Goal: Task Accomplishment & Management: Complete application form

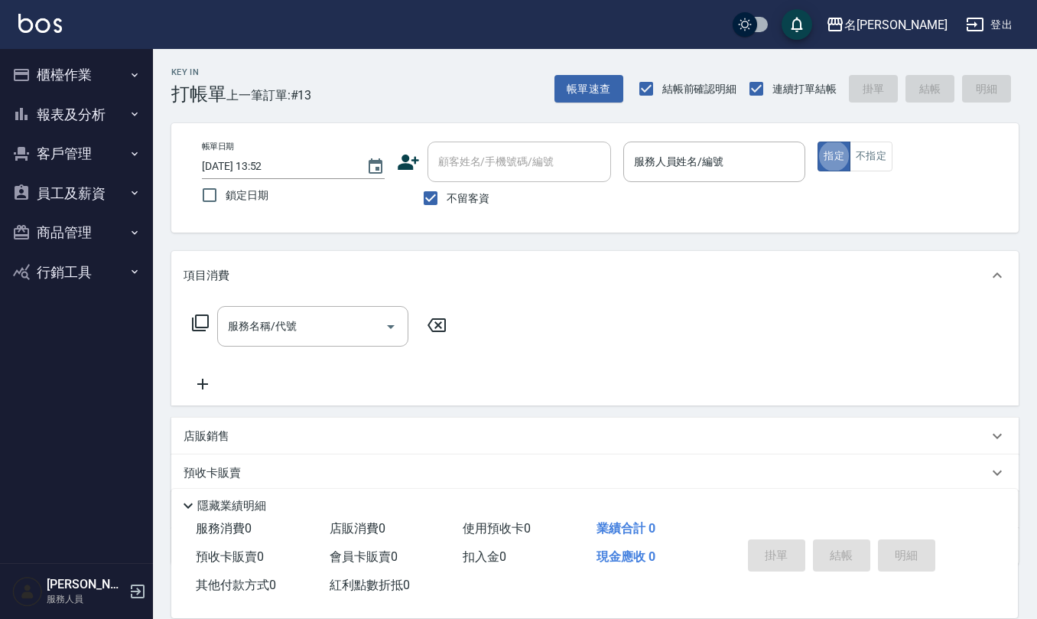
click at [680, 160] on div "服務人員姓名/編號 服務人員姓名/編號" at bounding box center [714, 161] width 183 height 41
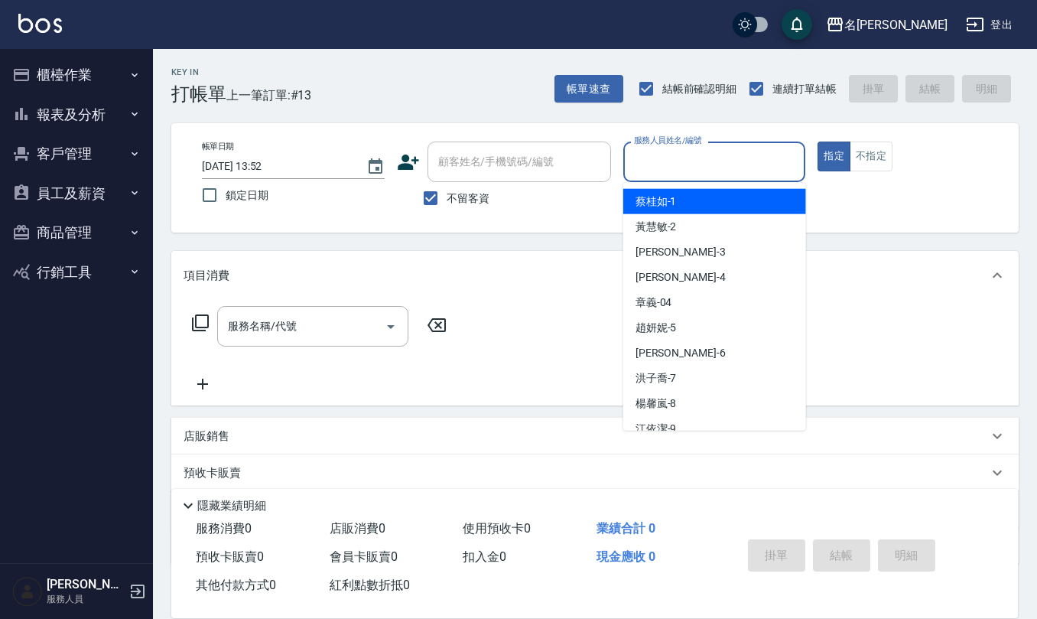
click at [680, 160] on input "服務人員姓名/編號" at bounding box center [714, 161] width 169 height 27
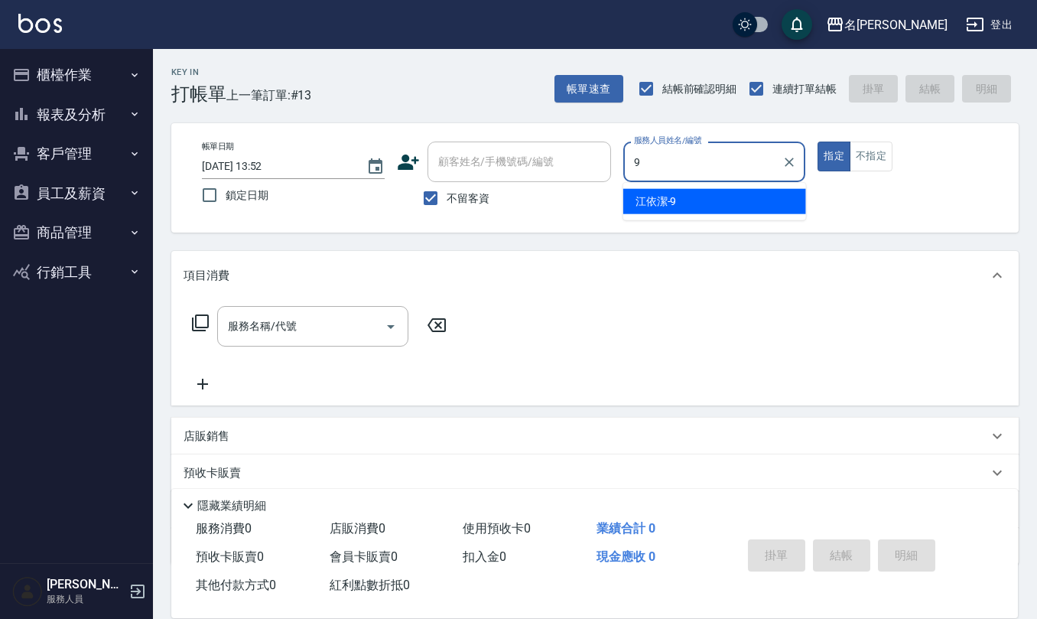
type input "[PERSON_NAME]-9"
type button "true"
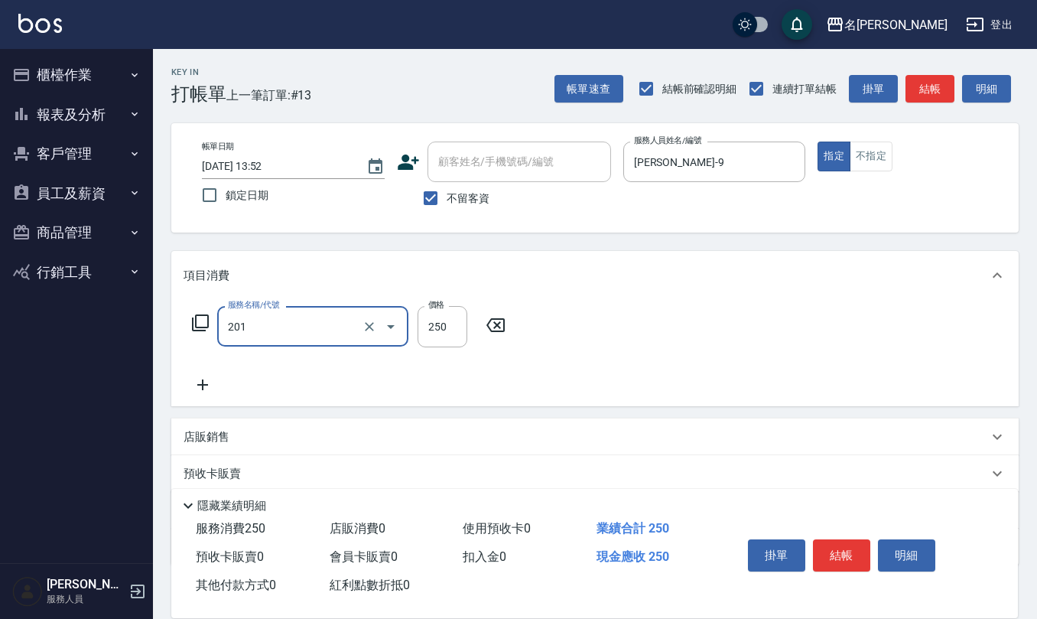
type input "洗髮(201)"
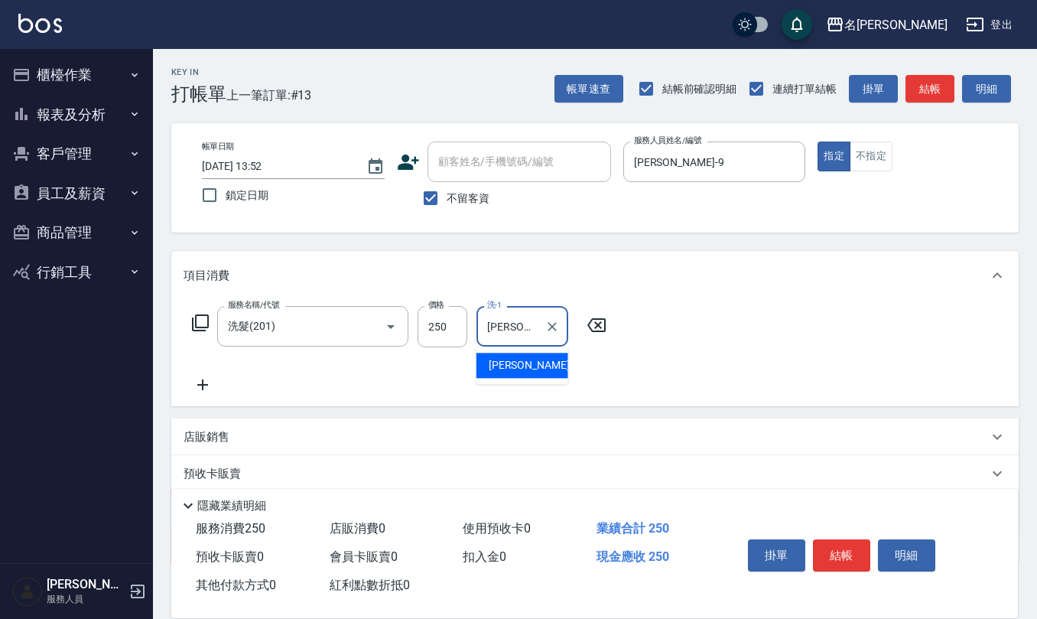
type input "[PERSON_NAME]-24"
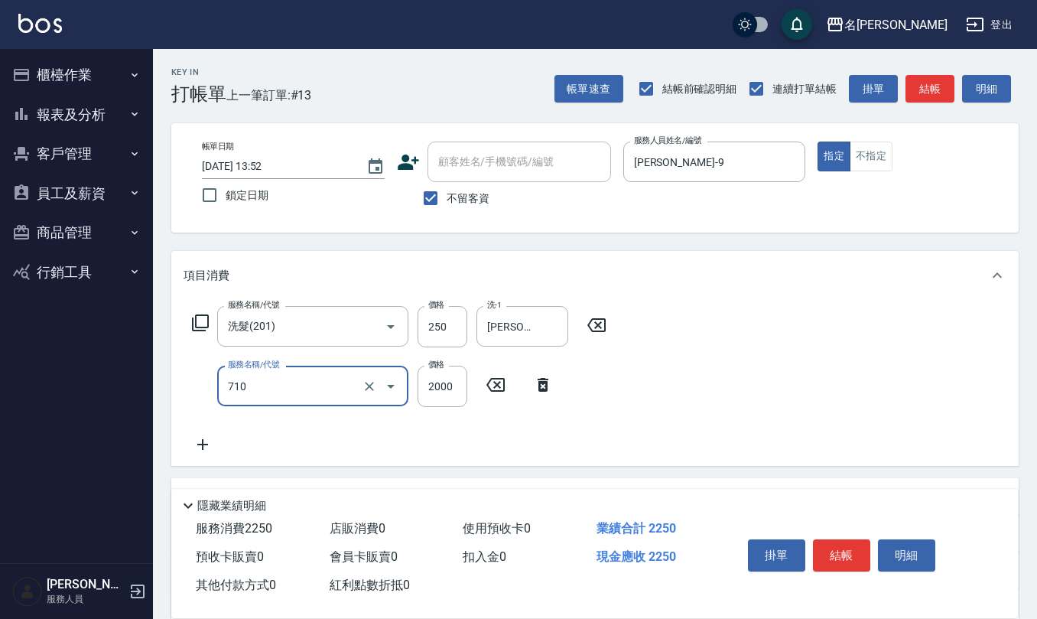
type input "髮善4段護髮2000(710)"
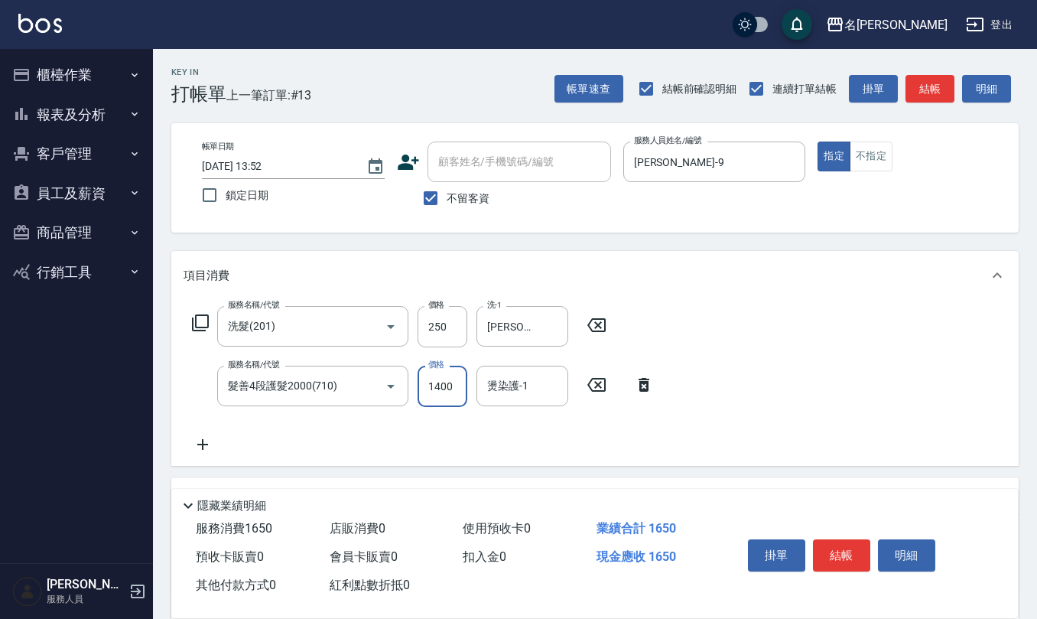
type input "1400"
type input "[PERSON_NAME]-24"
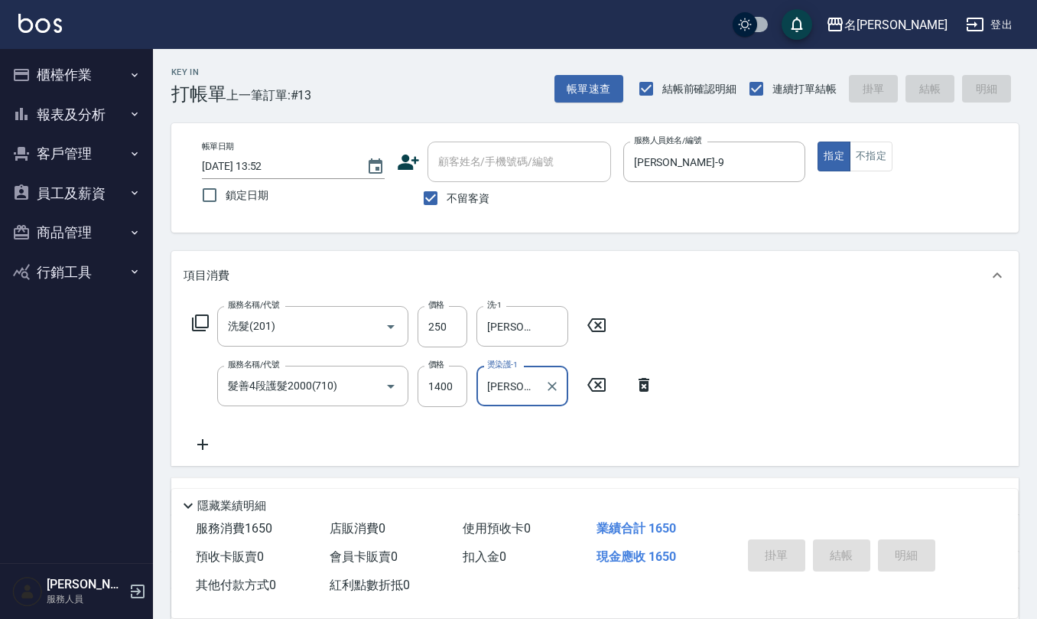
type input "[DATE] 17:01"
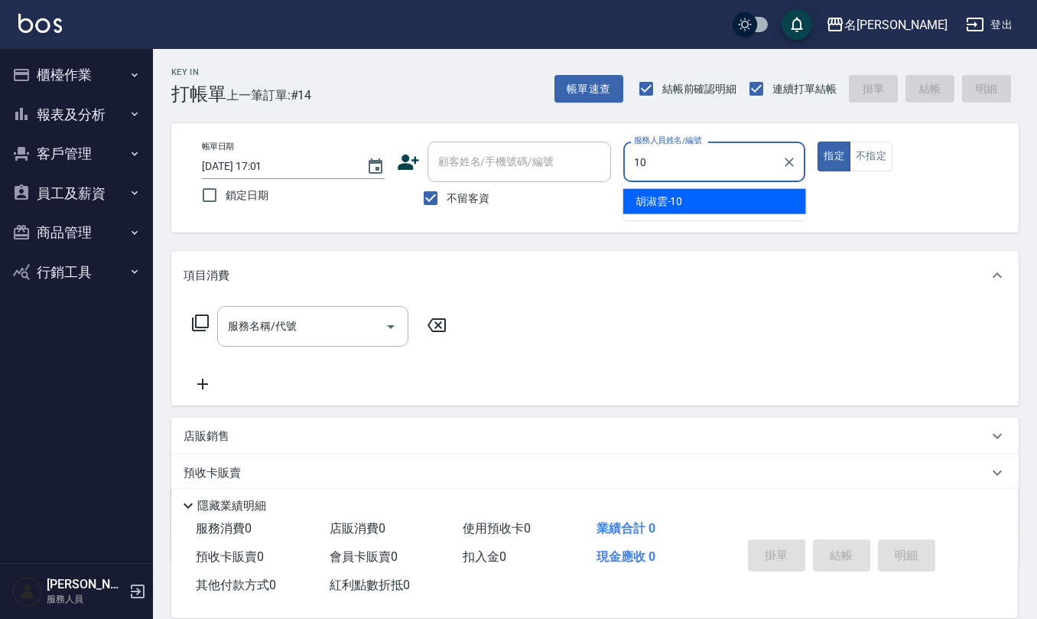
type input "[PERSON_NAME]-10"
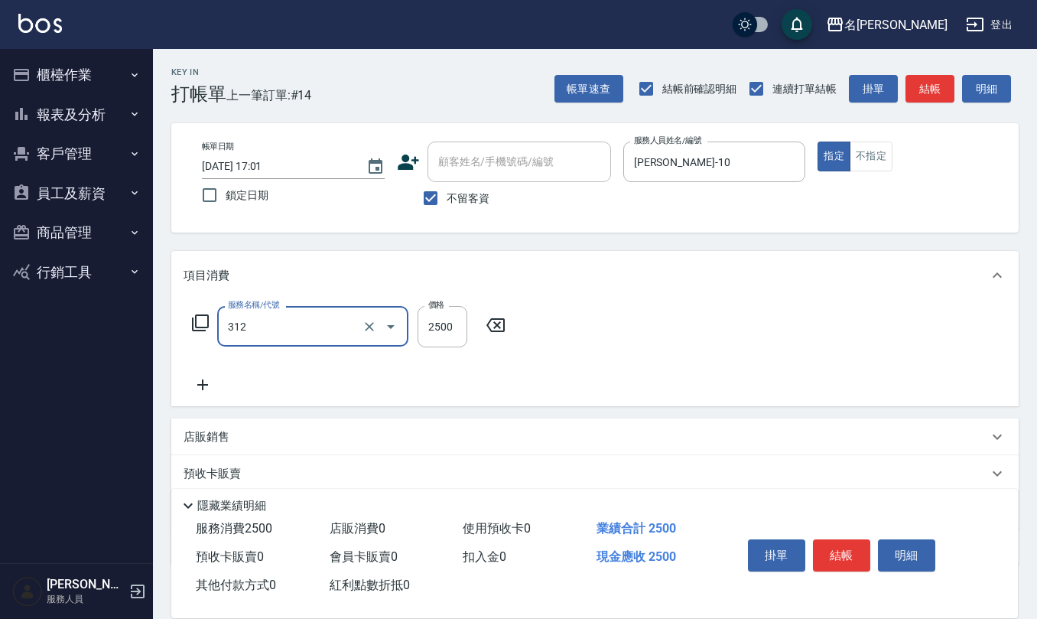
type input "有氧水離子燙2500(312)"
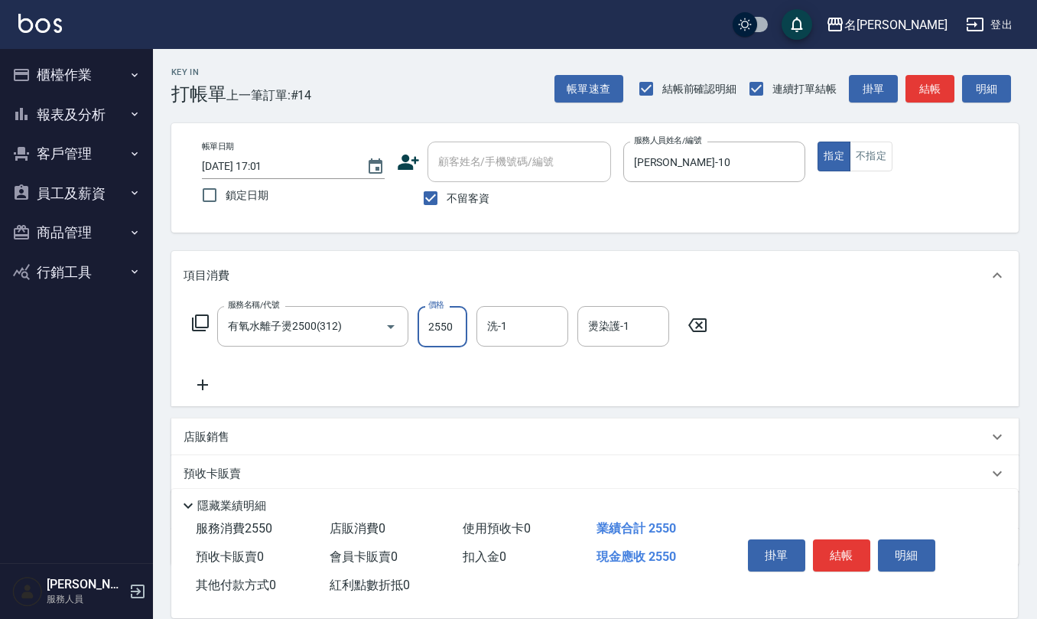
type input "2550"
type input "[PERSON_NAME]-20"
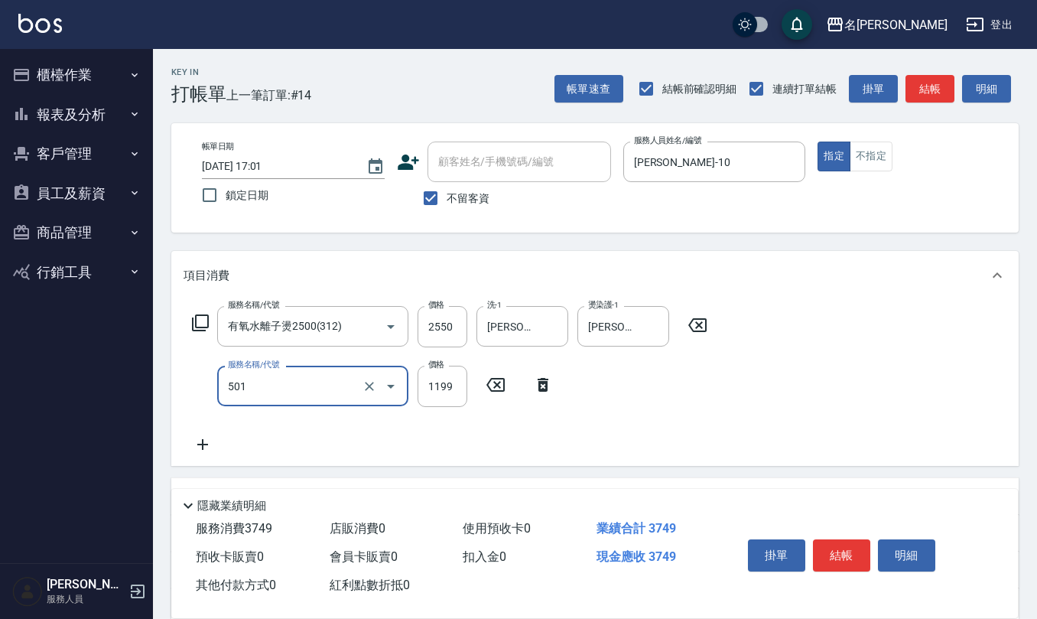
type input "染髮(501)"
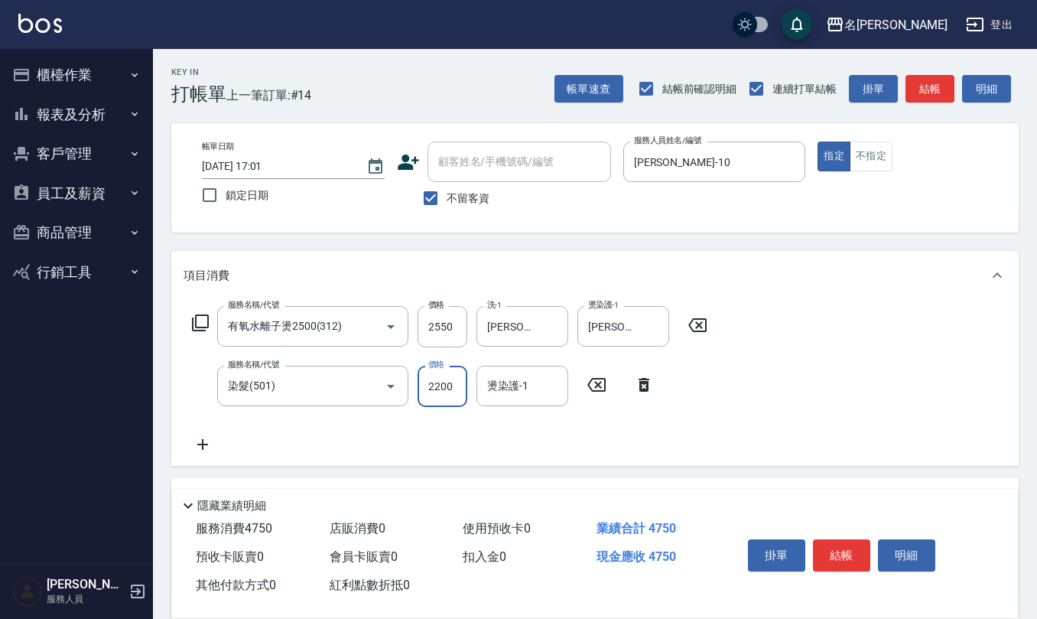
type input "2200"
type input "[PERSON_NAME]-20"
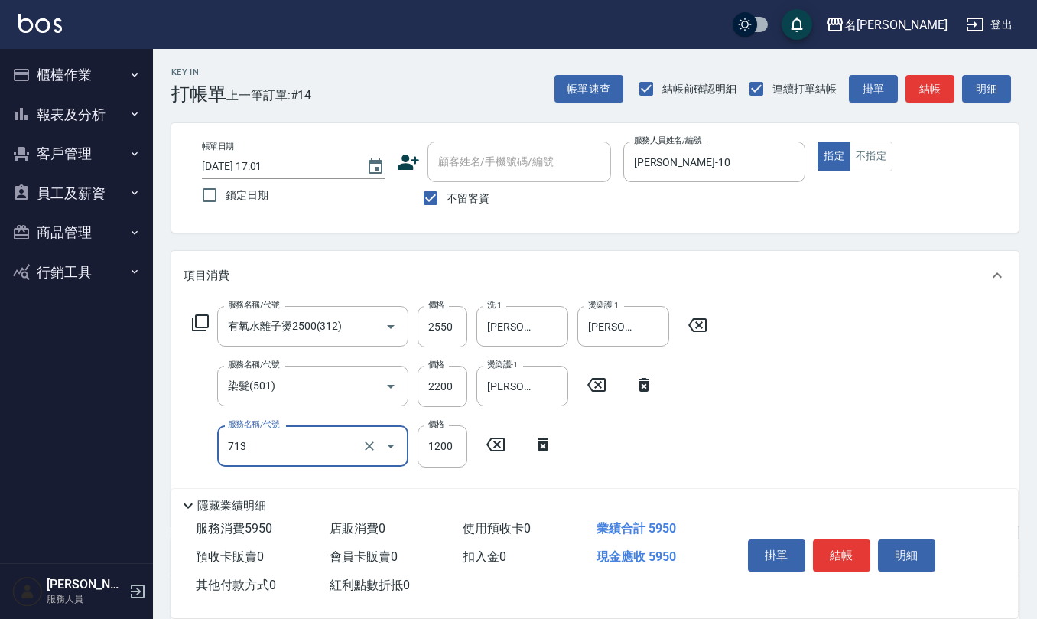
type input "水樣結構式1200(713)"
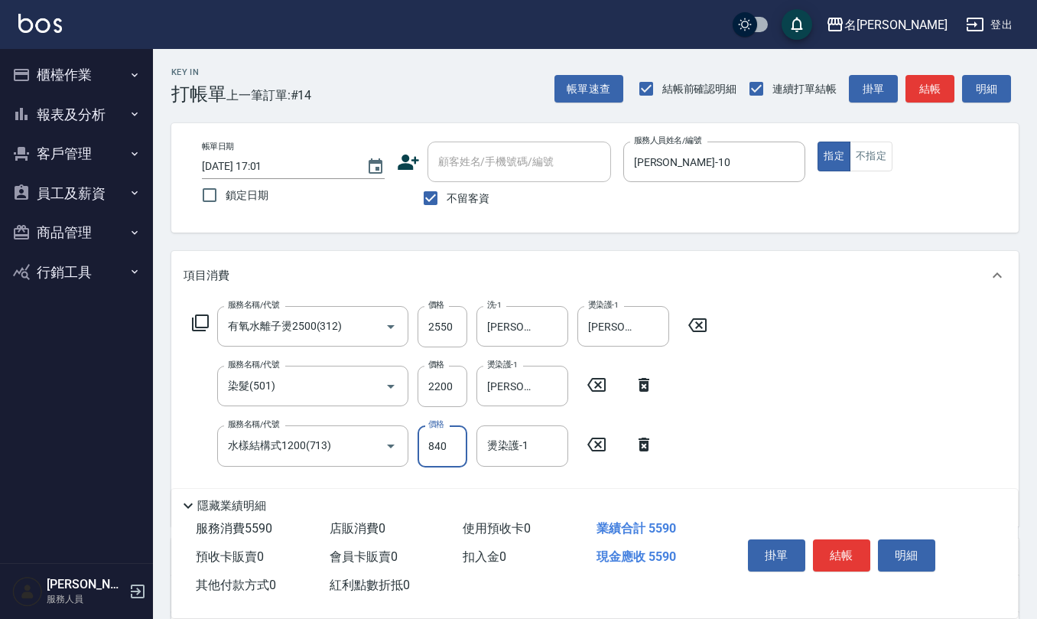
type input "840"
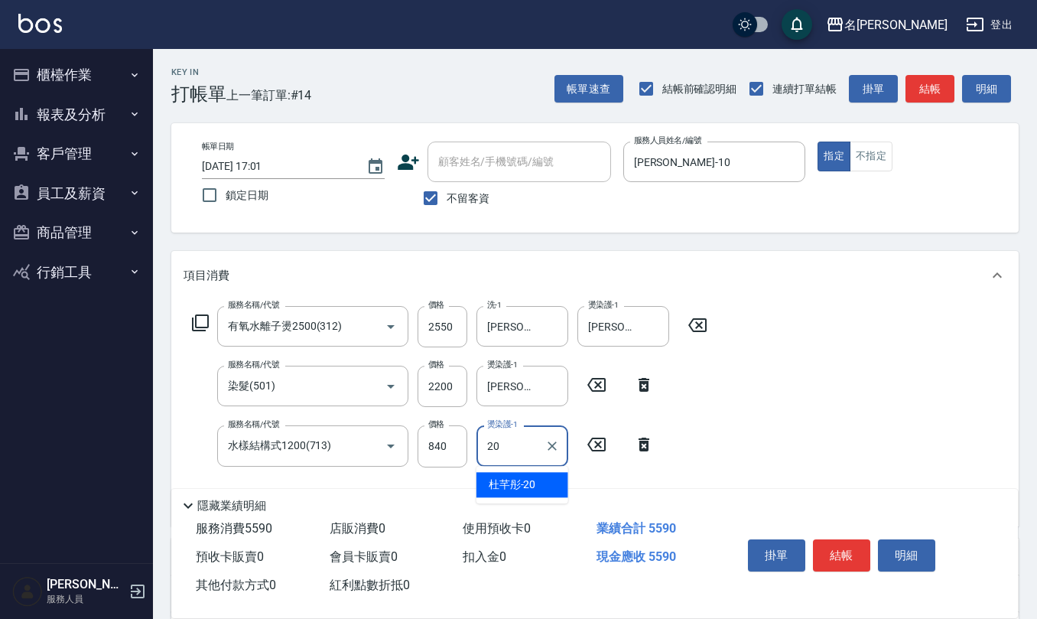
type input "[PERSON_NAME]-20"
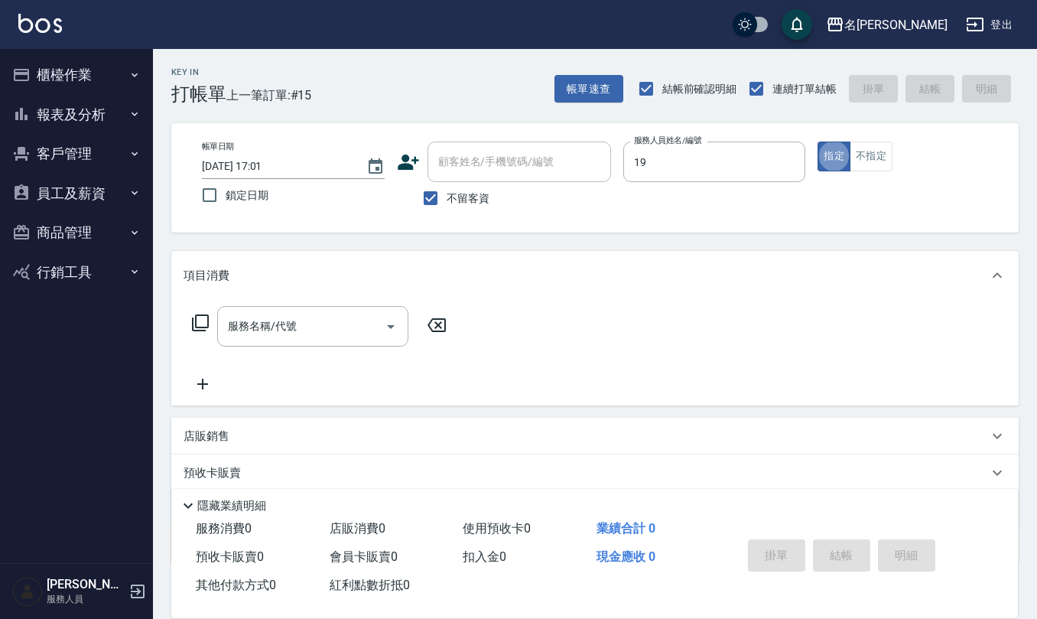
type input "[PERSON_NAME]-19"
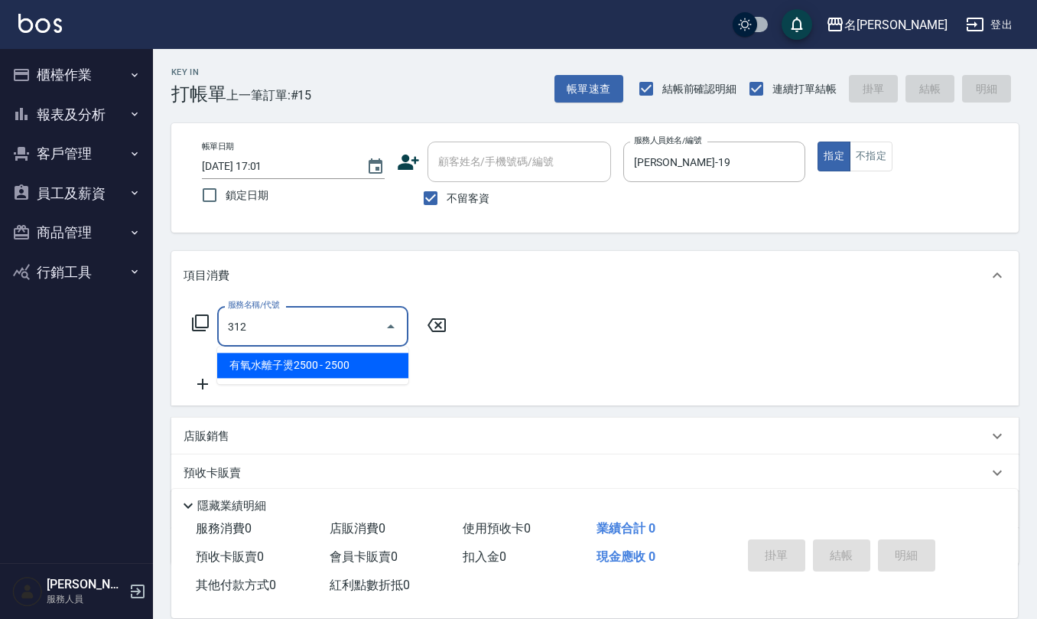
type input "有氧水離子燙2500(312)"
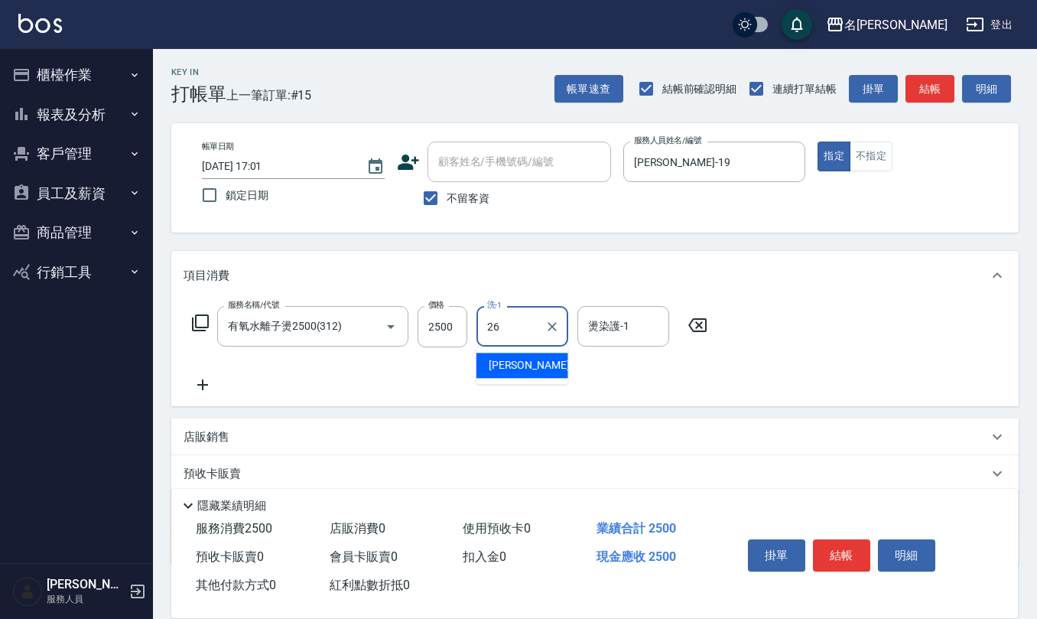
type input "[PERSON_NAME]-26"
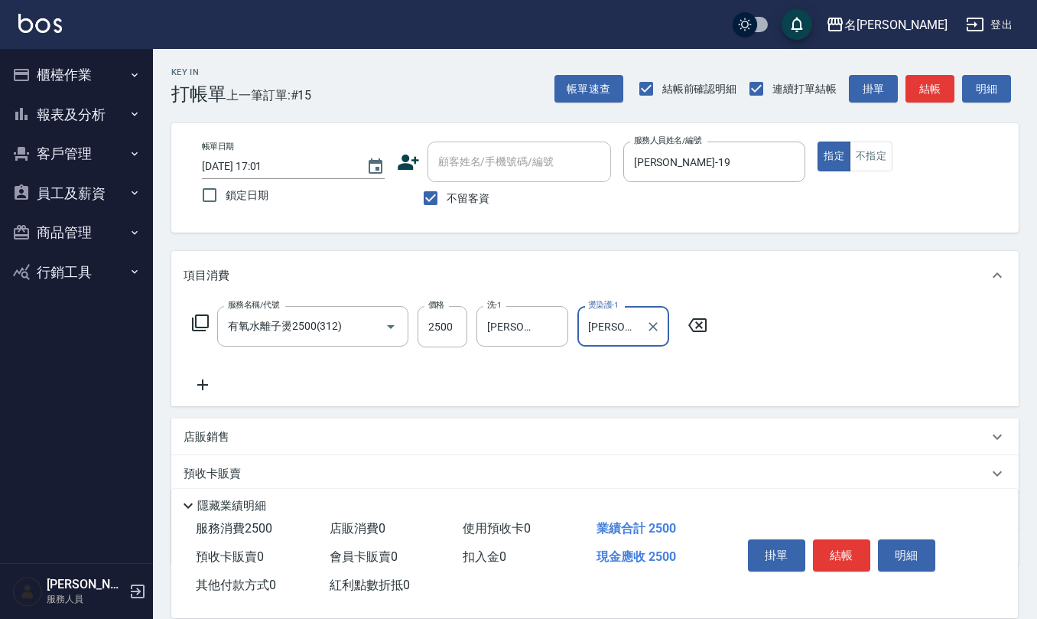
type input "[PERSON_NAME]-26"
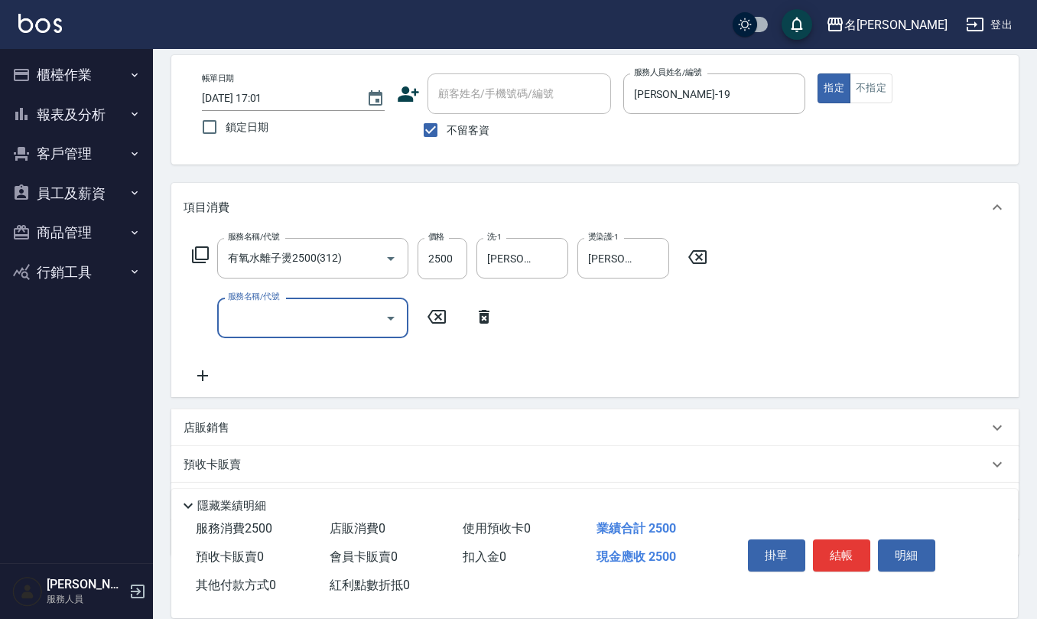
scroll to position [148, 0]
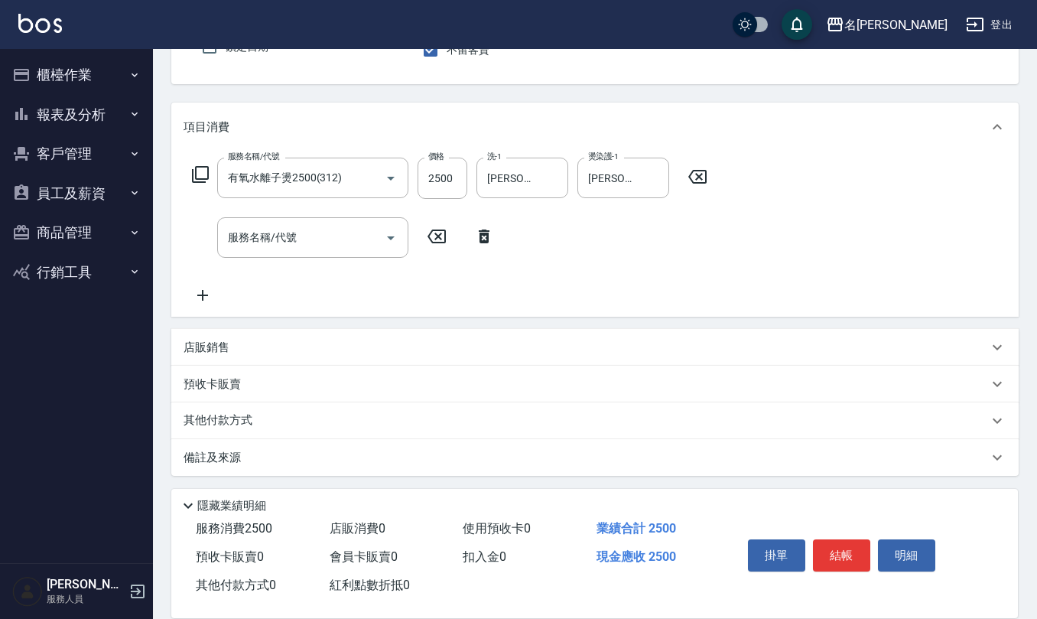
click at [372, 340] on div "店販銷售" at bounding box center [586, 347] width 804 height 16
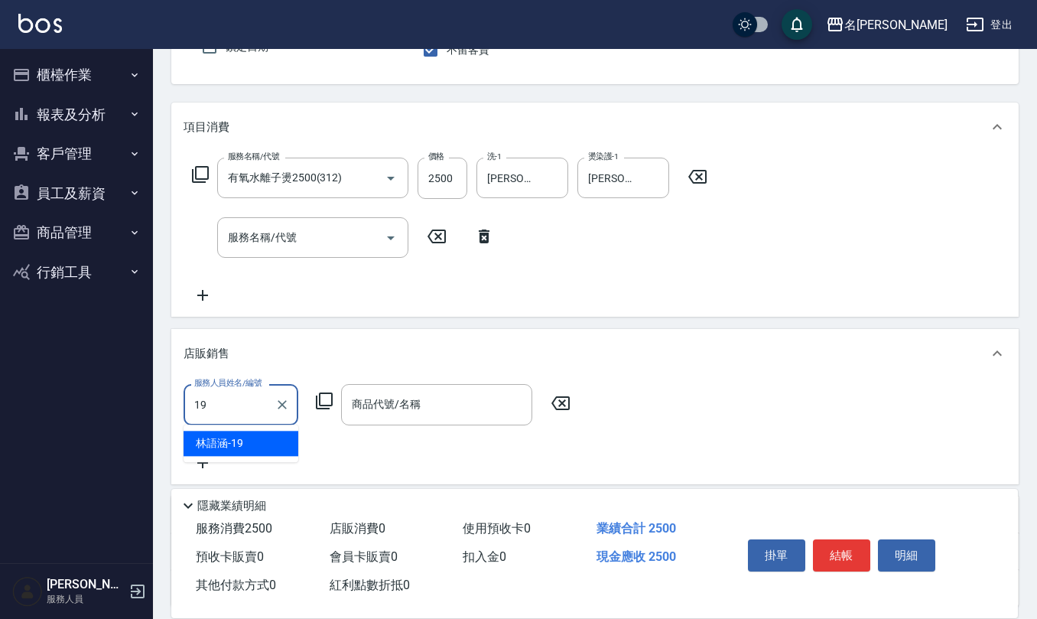
type input "[PERSON_NAME]-19"
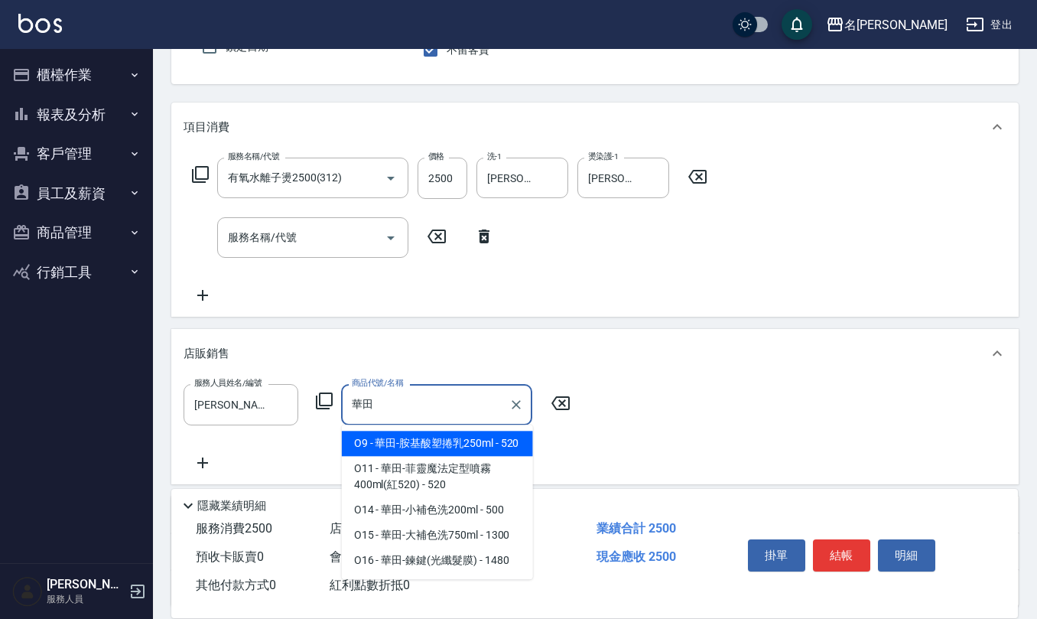
type input "華田-胺基酸塑捲乳250ml"
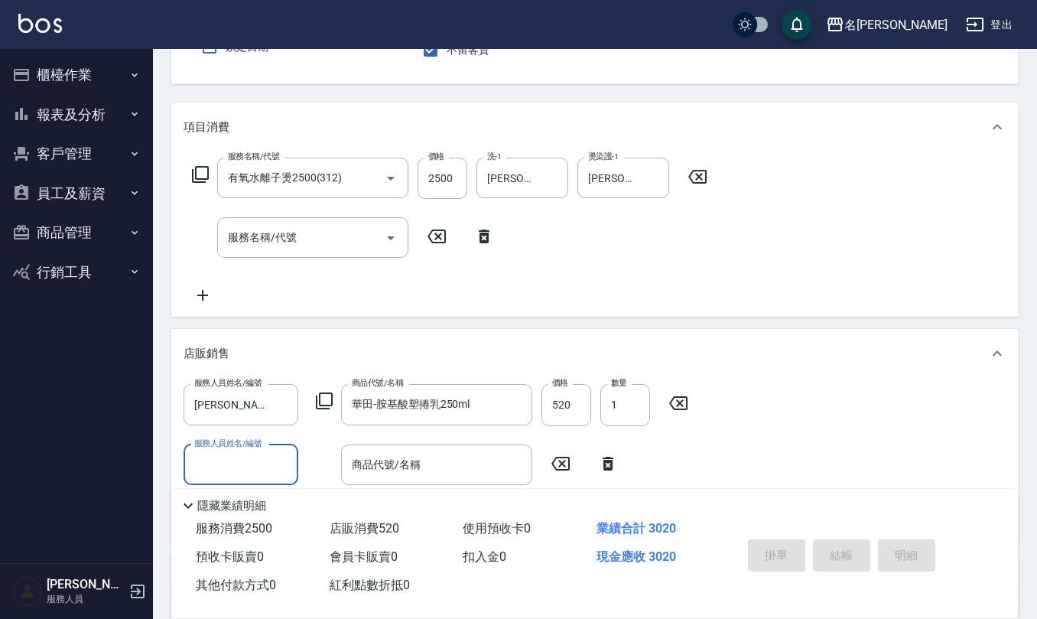
type input "[DATE] 17:02"
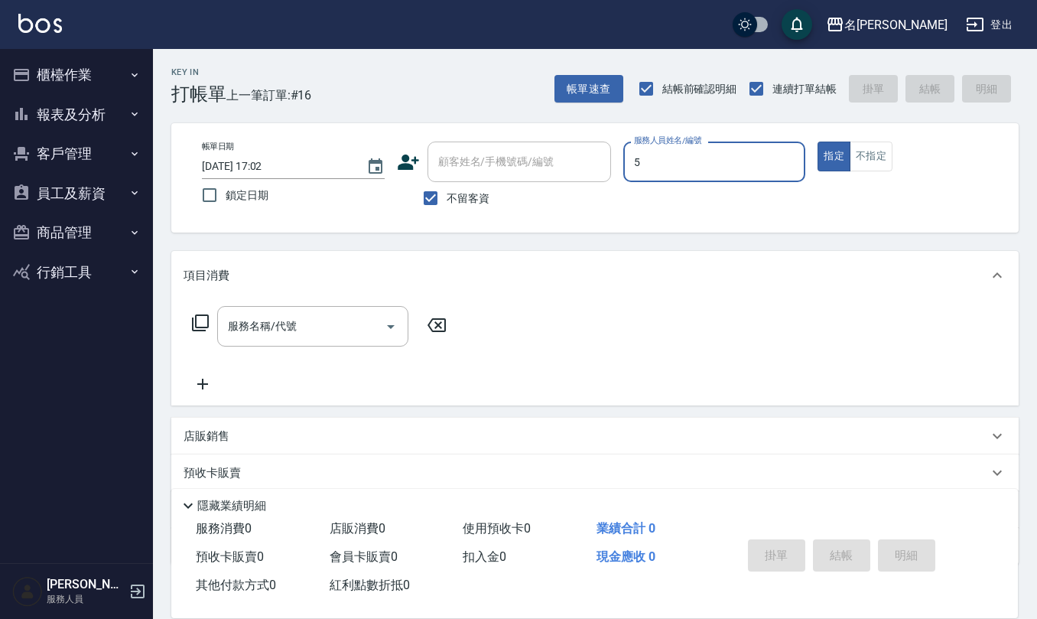
type input "[PERSON_NAME]5"
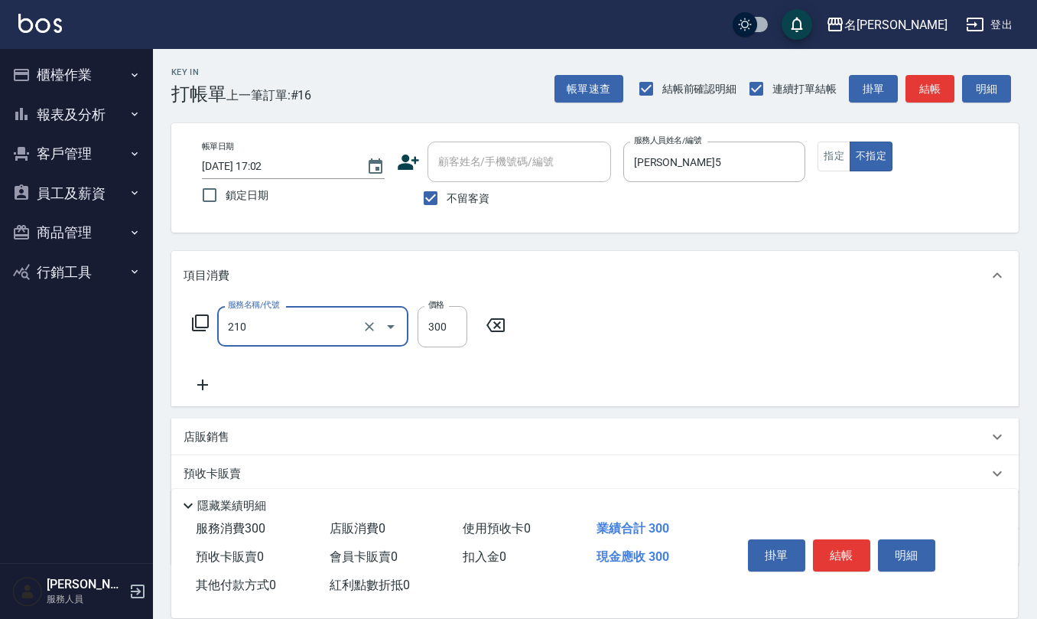
type input "歐娜洗髮精(210)"
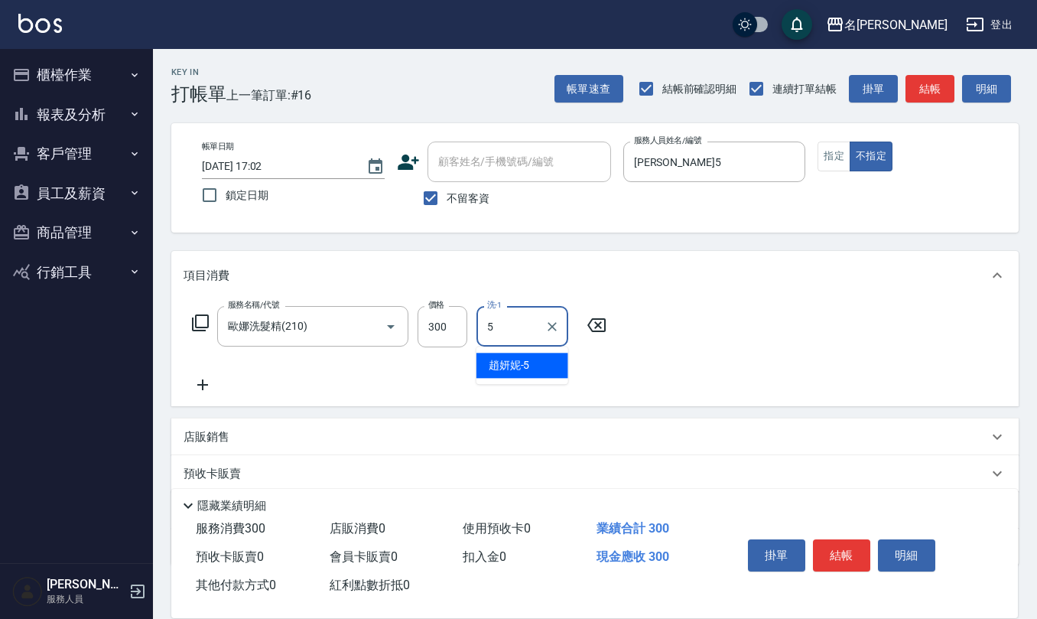
type input "[PERSON_NAME]5"
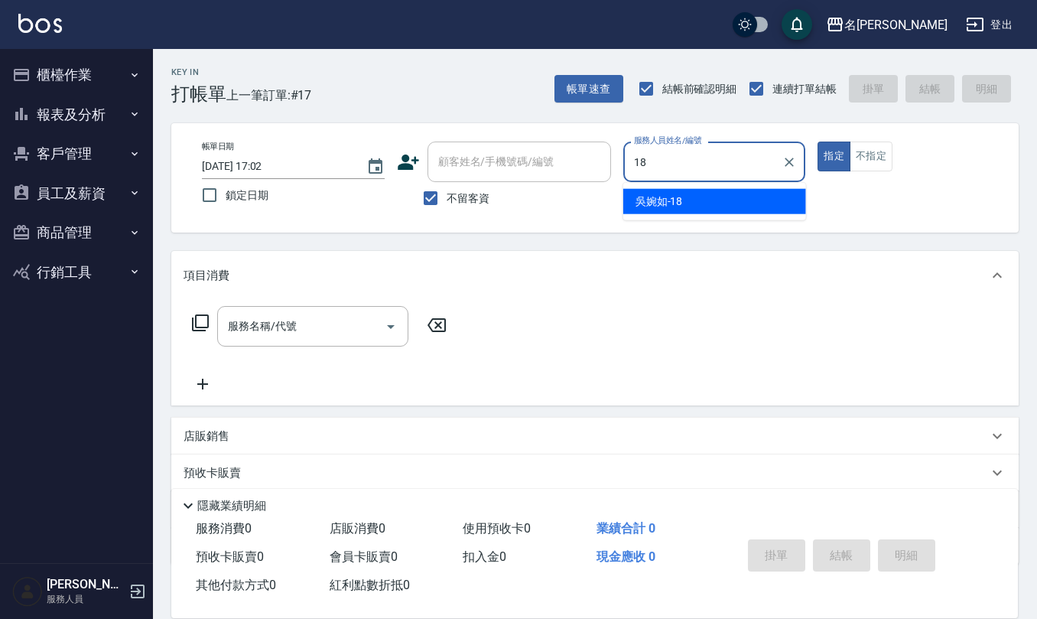
type input "[PERSON_NAME]-18"
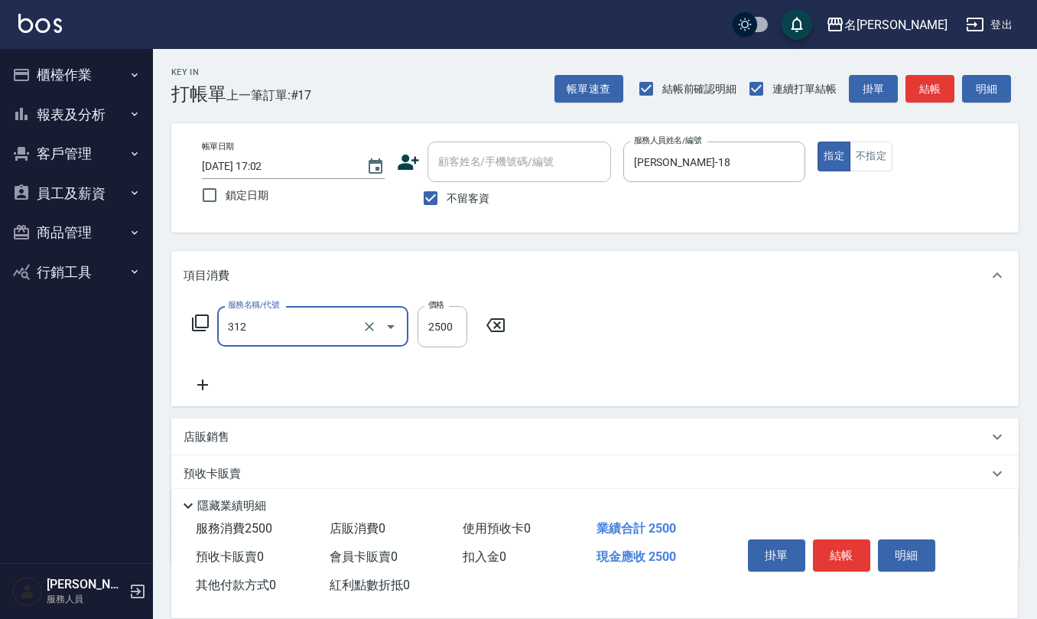
type input "有氧水離子燙2500(312)"
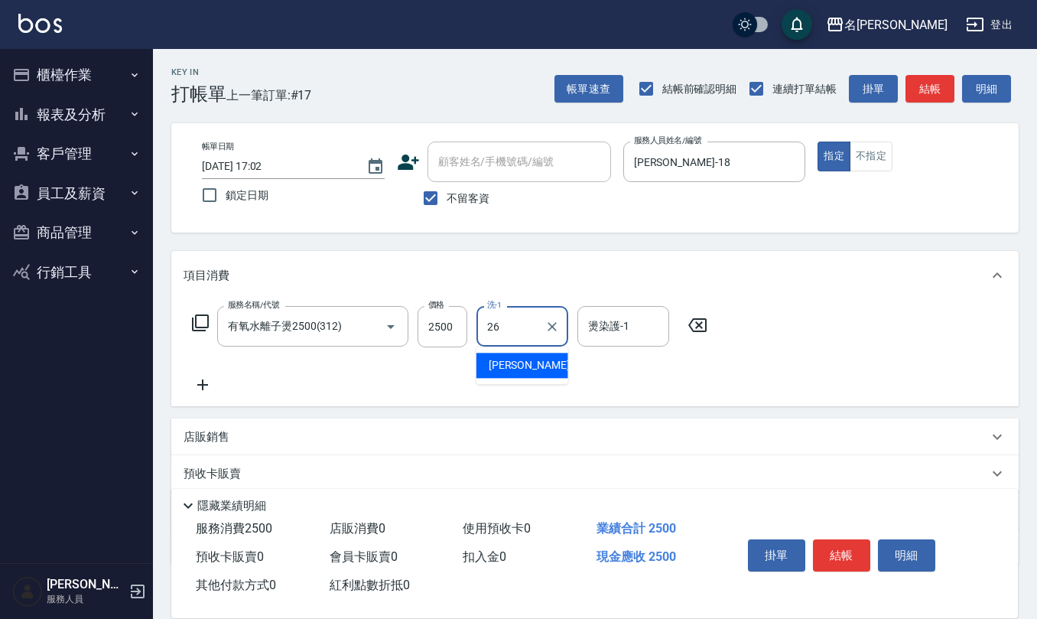
type input "[PERSON_NAME]-26"
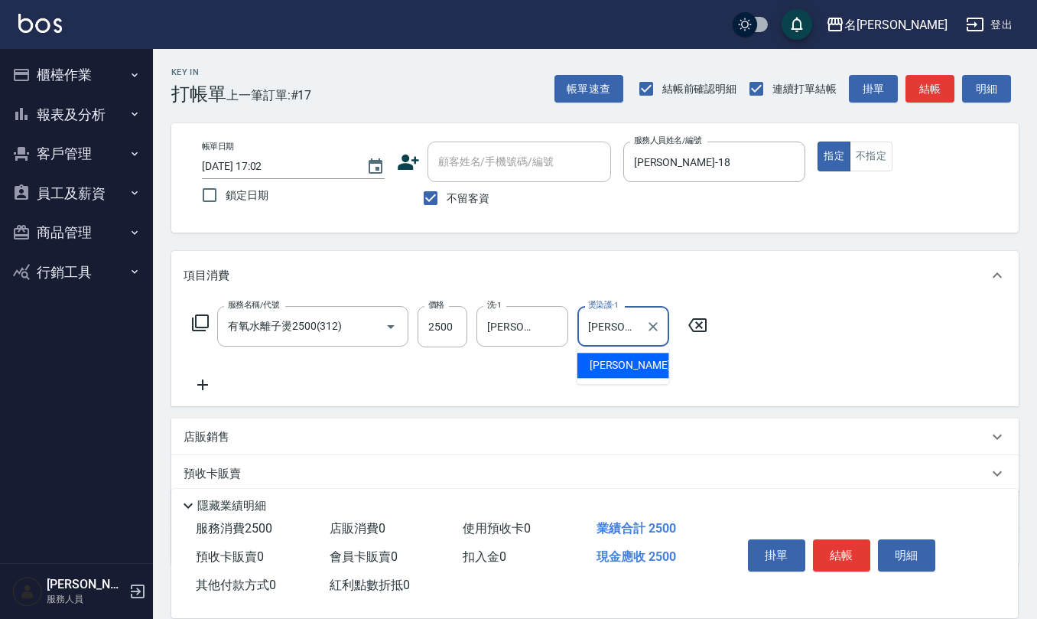
type input "[PERSON_NAME]-26"
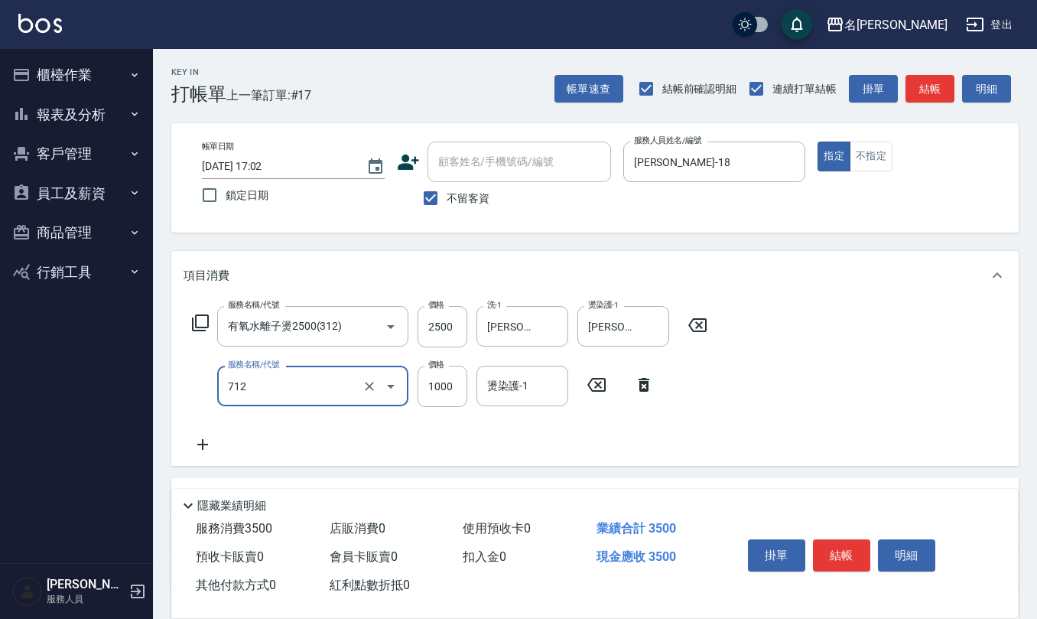
type input "伊蘭洋甘菊1000(712)"
type input "700"
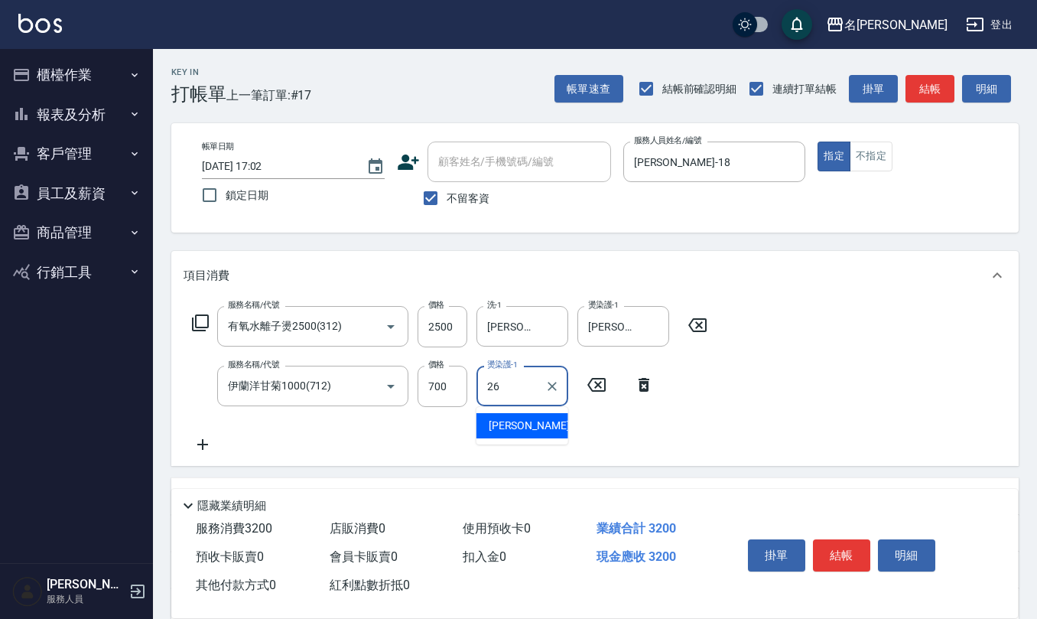
type input "[PERSON_NAME]-26"
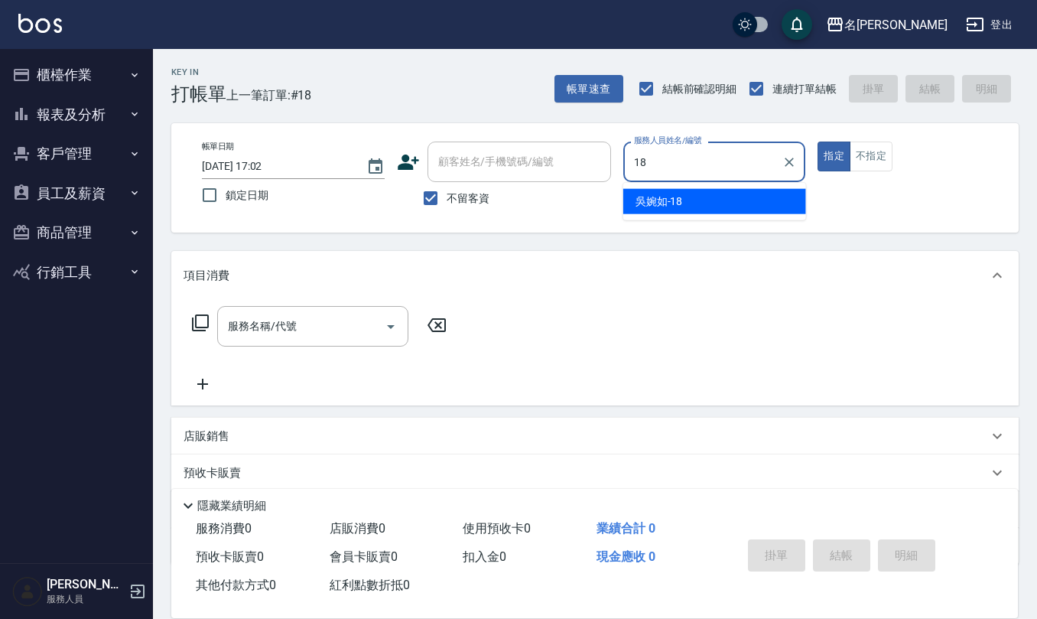
type input "[PERSON_NAME]-18"
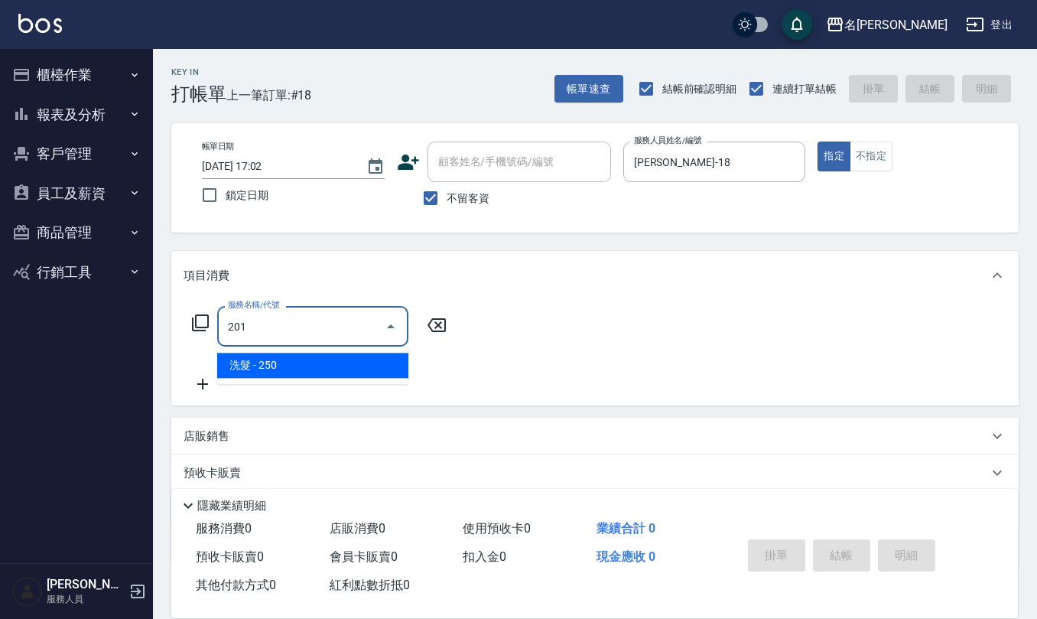
type input "洗髮(201)"
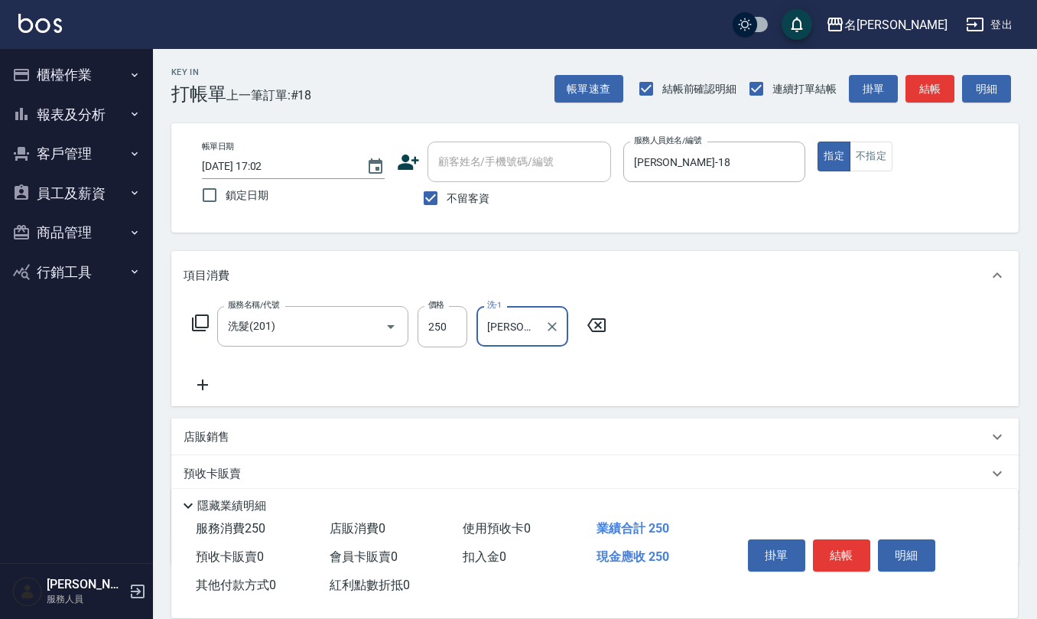
type input "[PERSON_NAME]5"
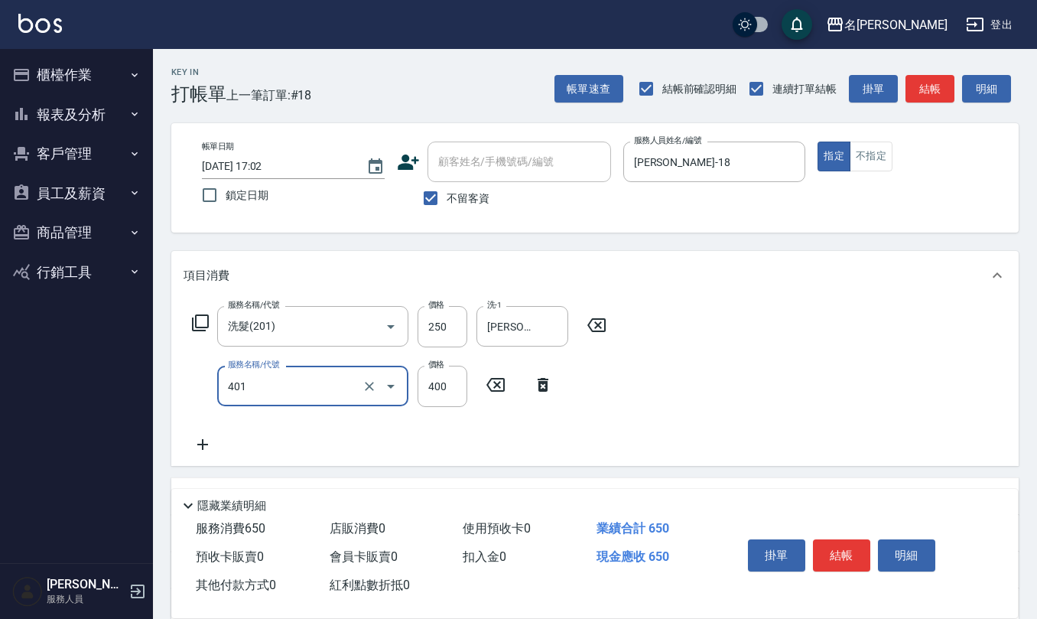
type input "剪髮(401)"
type input "350"
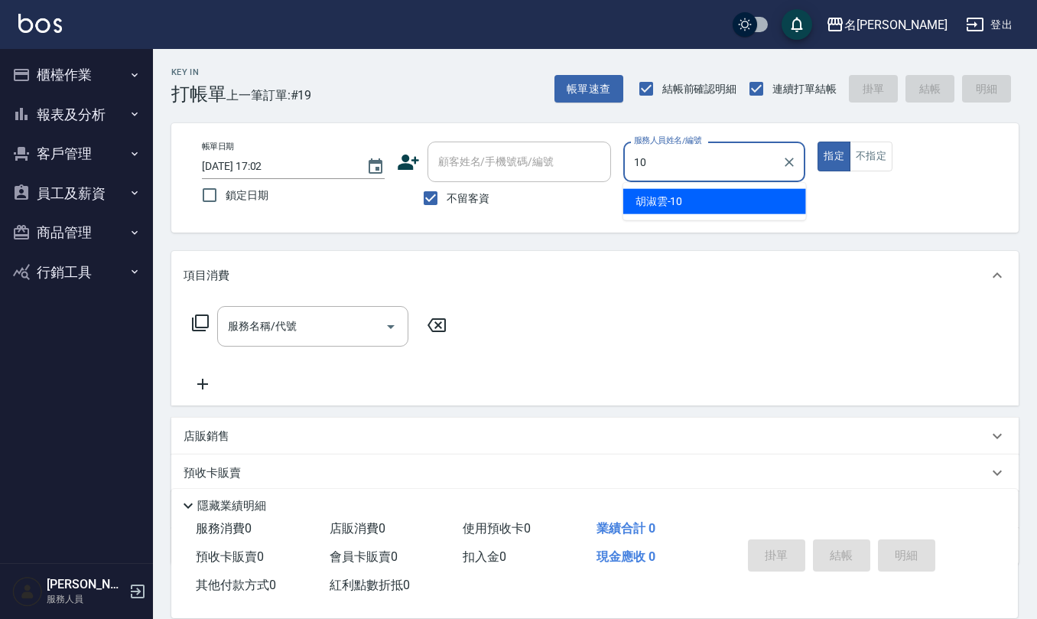
type input "[PERSON_NAME]-10"
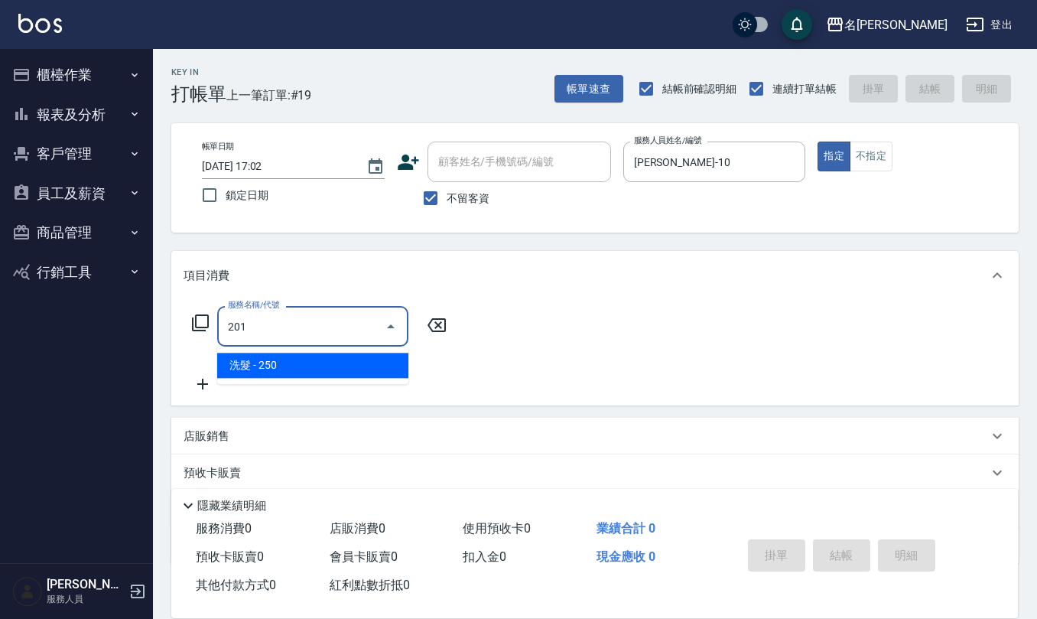
type input "洗髮(201)"
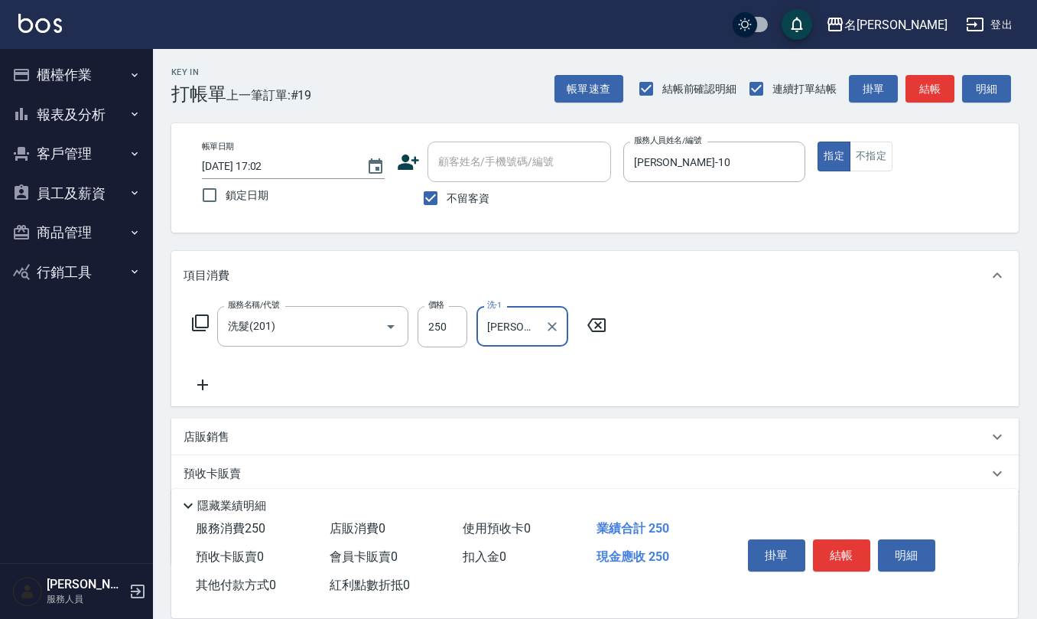
type input "[PERSON_NAME]5"
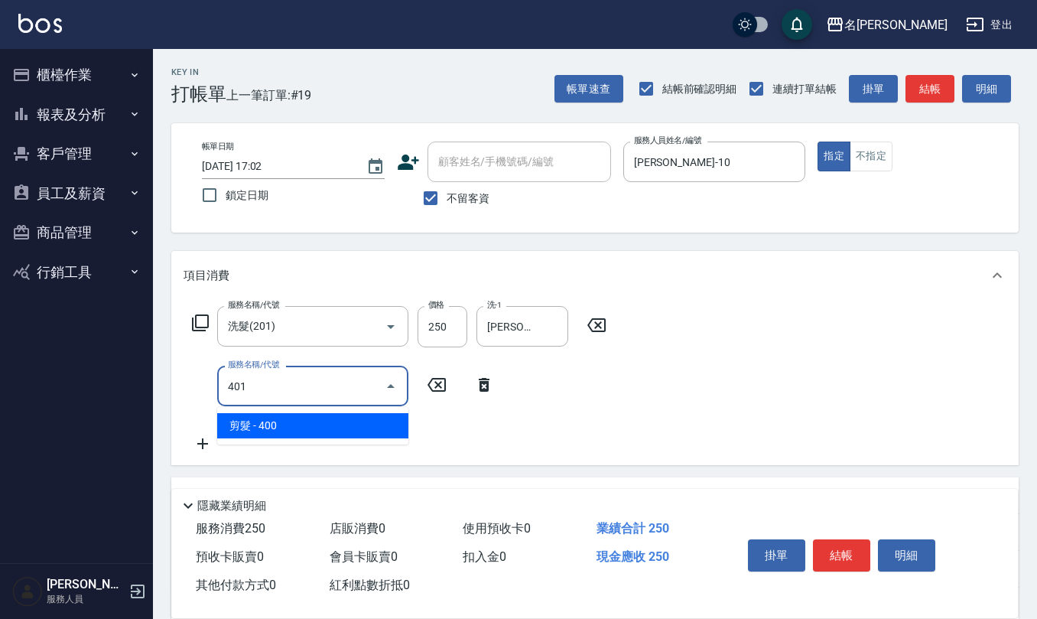
type input "剪髮(401)"
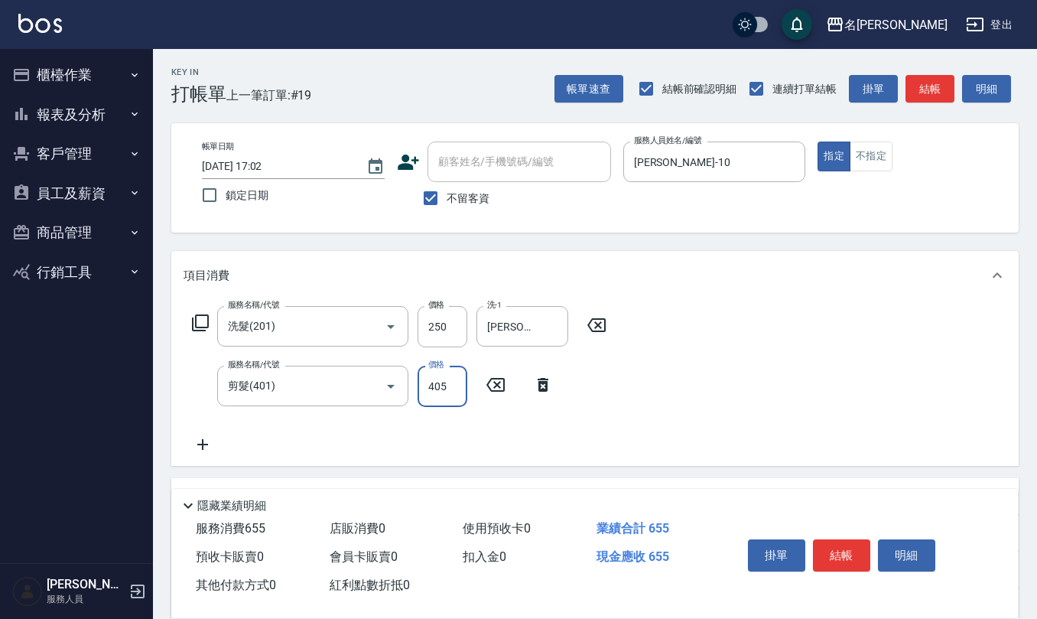
type input "405"
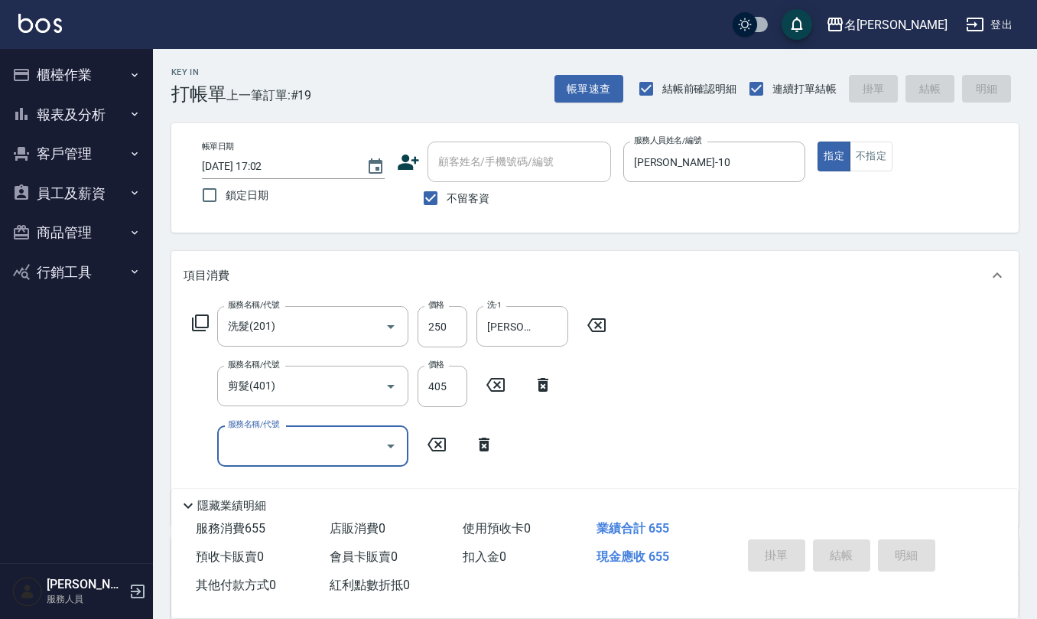
type input "[DATE] 17:03"
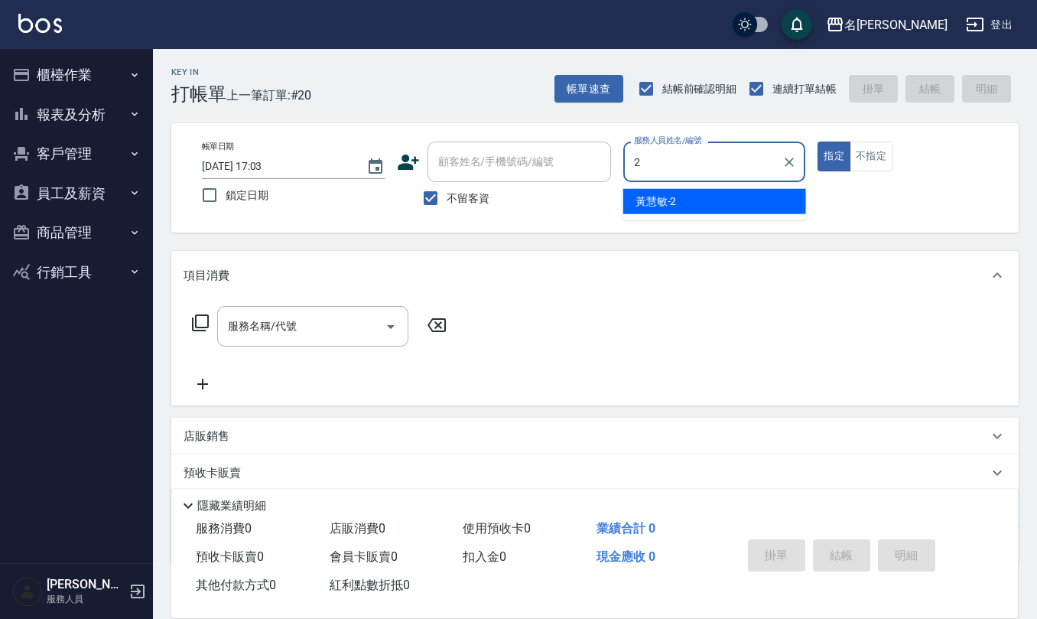
type input "[PERSON_NAME]-2"
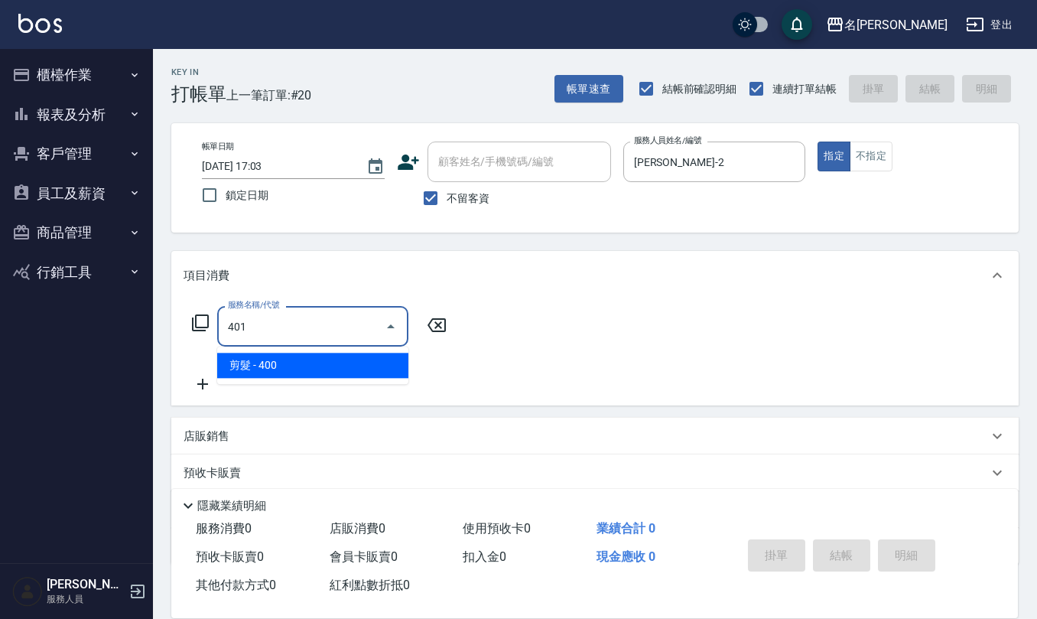
type input "剪髮(401)"
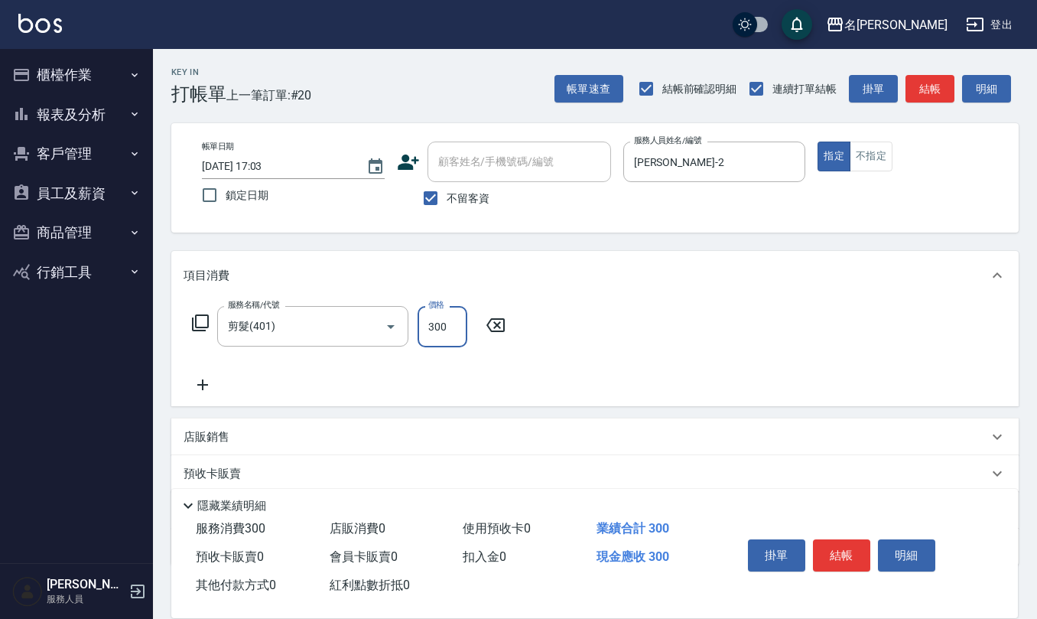
type input "300"
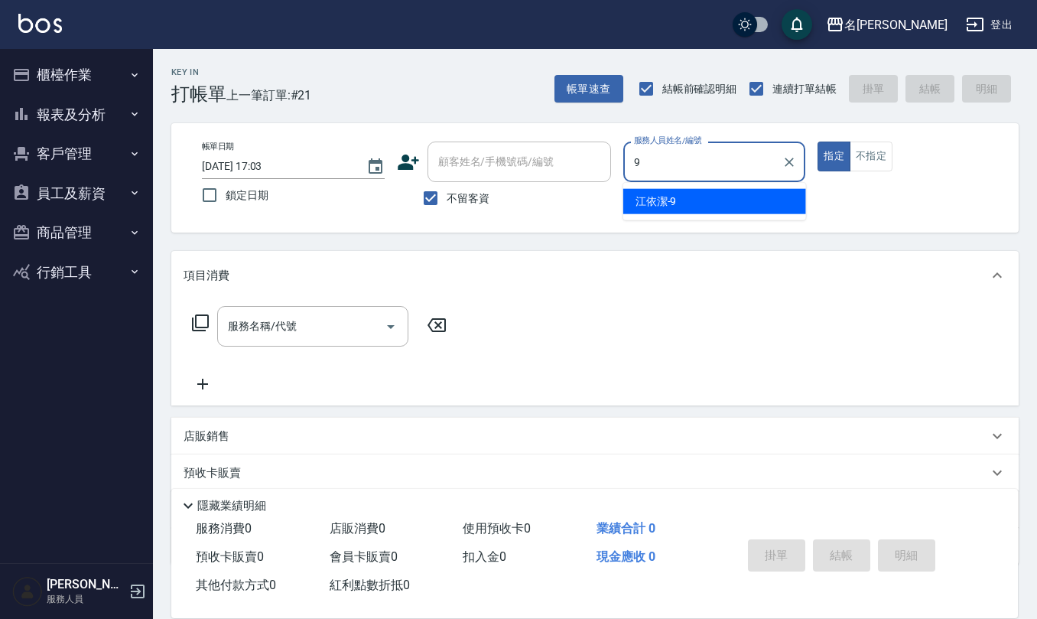
type input "[PERSON_NAME]-9"
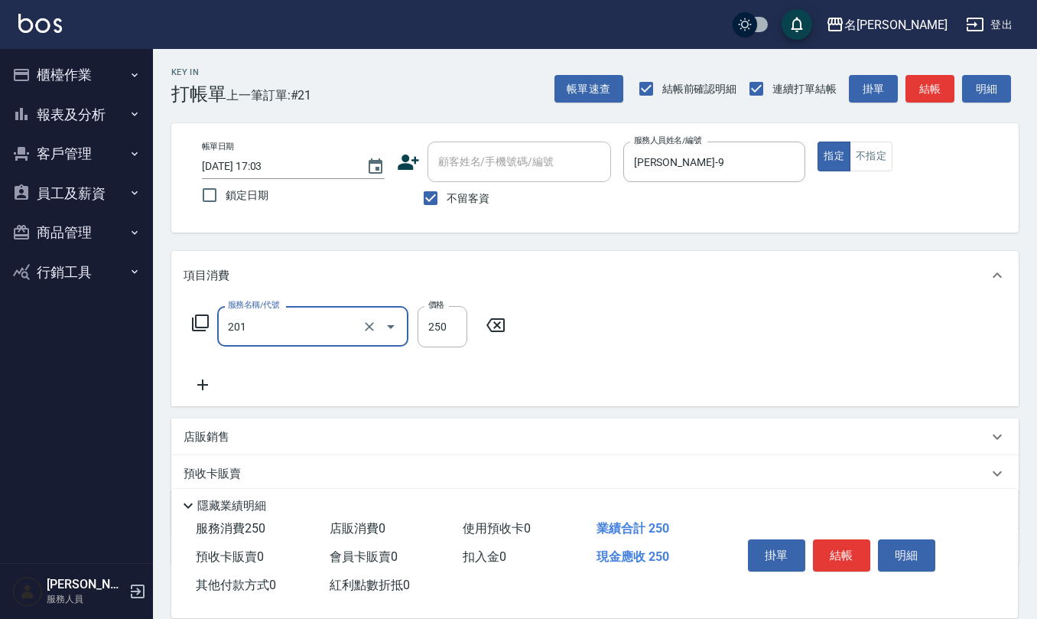
type input "洗髮(201)"
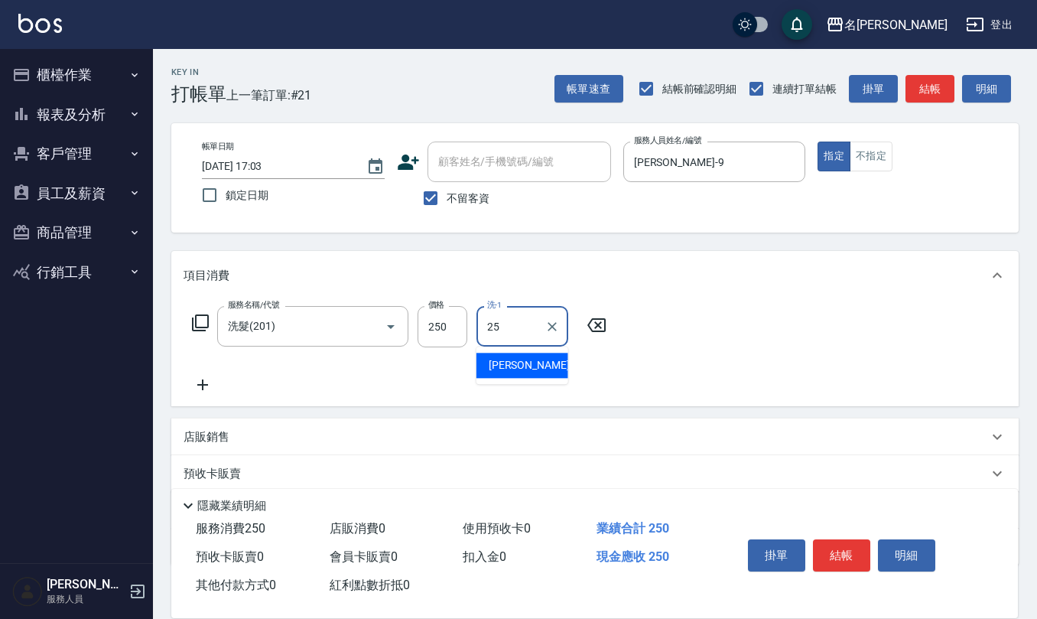
type input "2"
type input "[PERSON_NAME]-24"
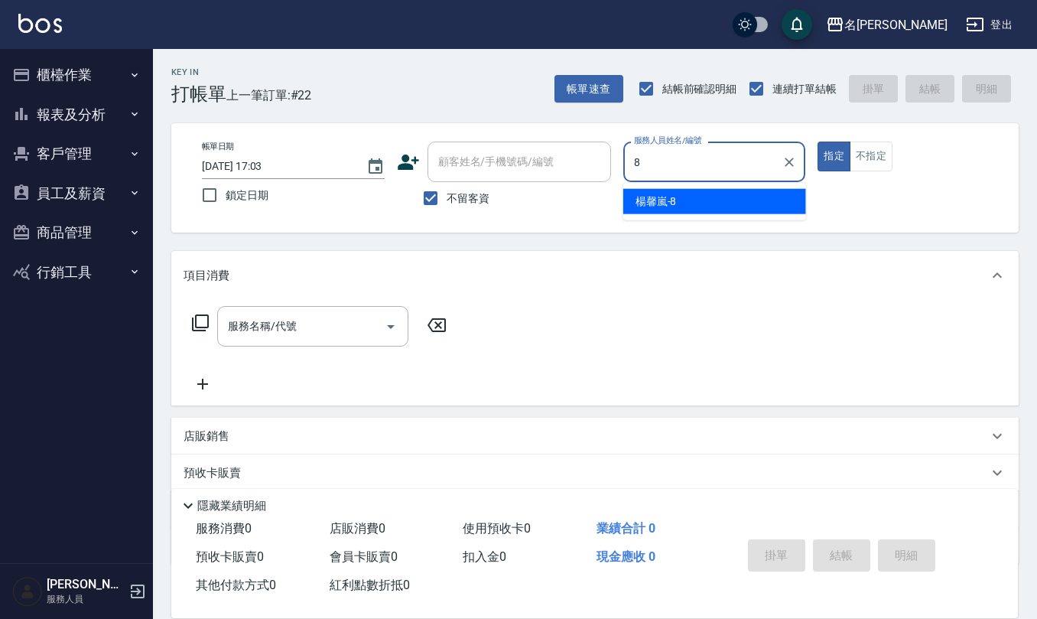
type input "[PERSON_NAME]-8"
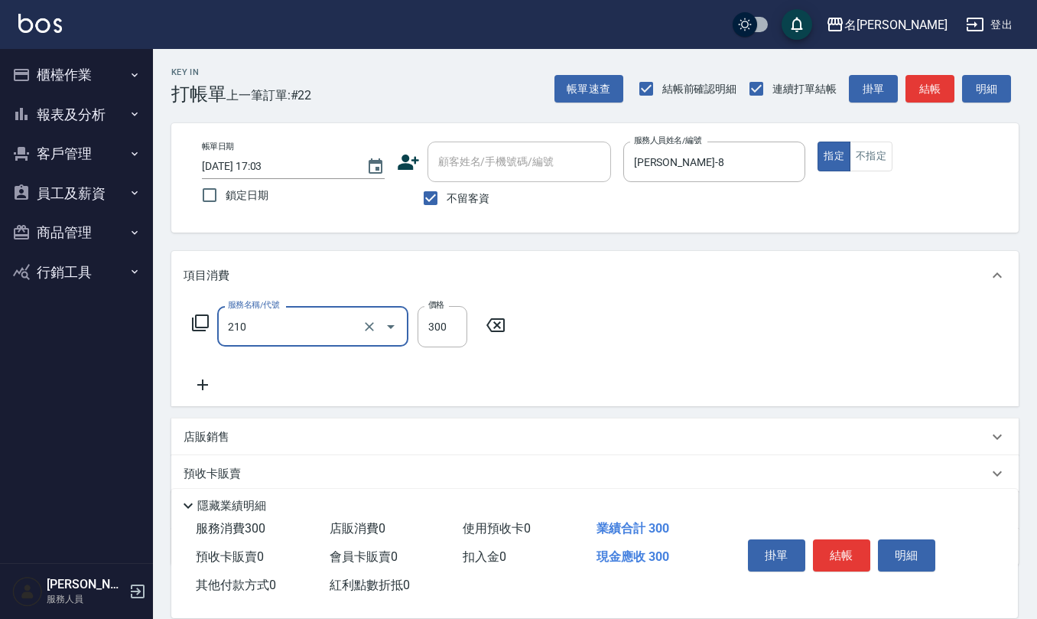
type input "歐娜洗髮精(210)"
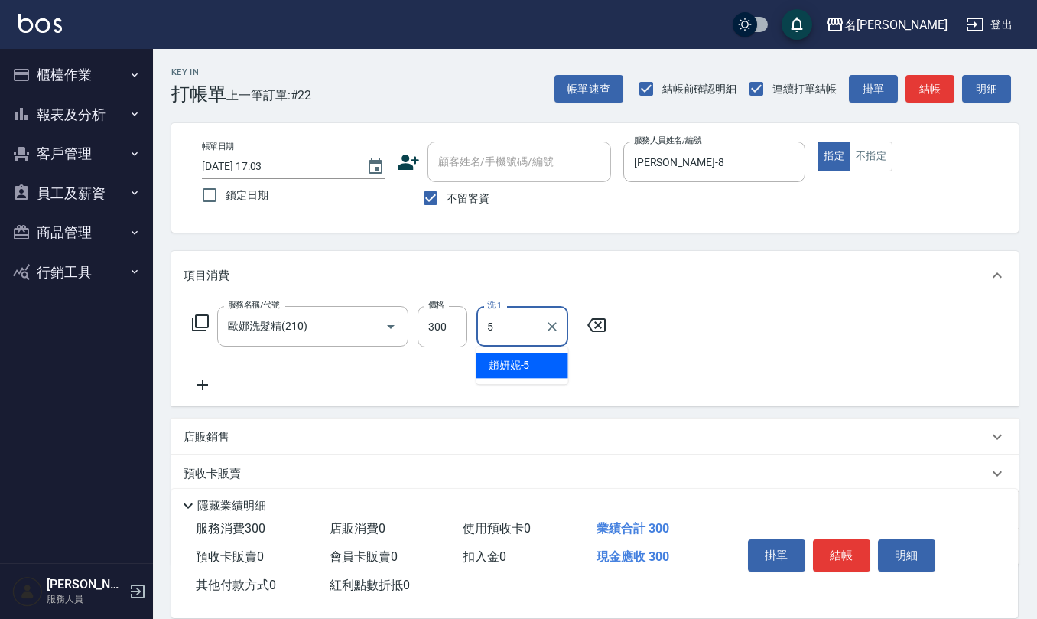
type input "[PERSON_NAME]5"
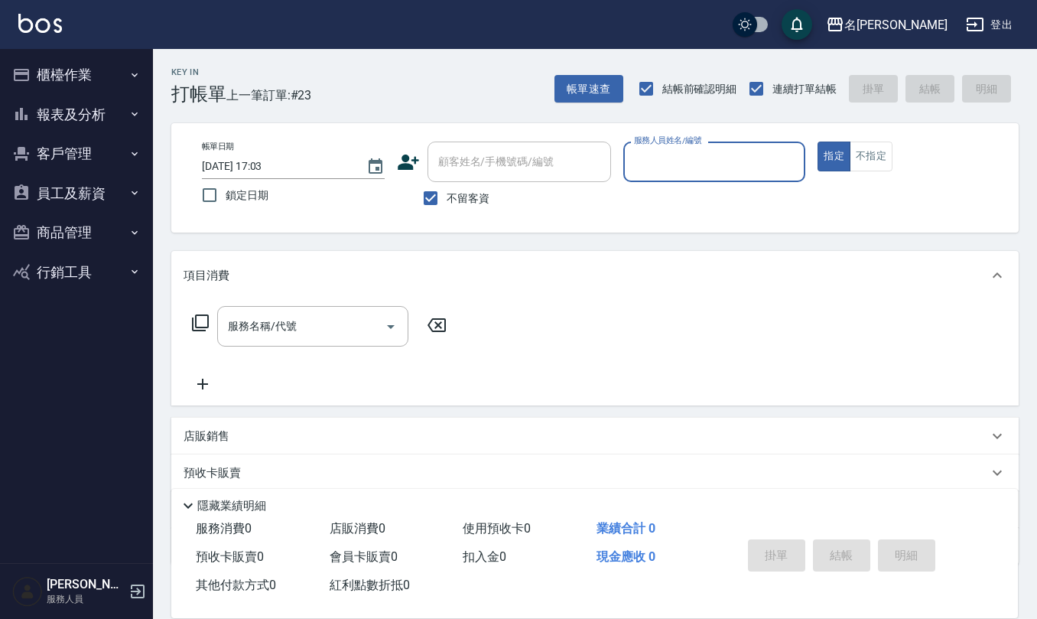
click at [132, 73] on icon "button" at bounding box center [134, 75] width 12 height 12
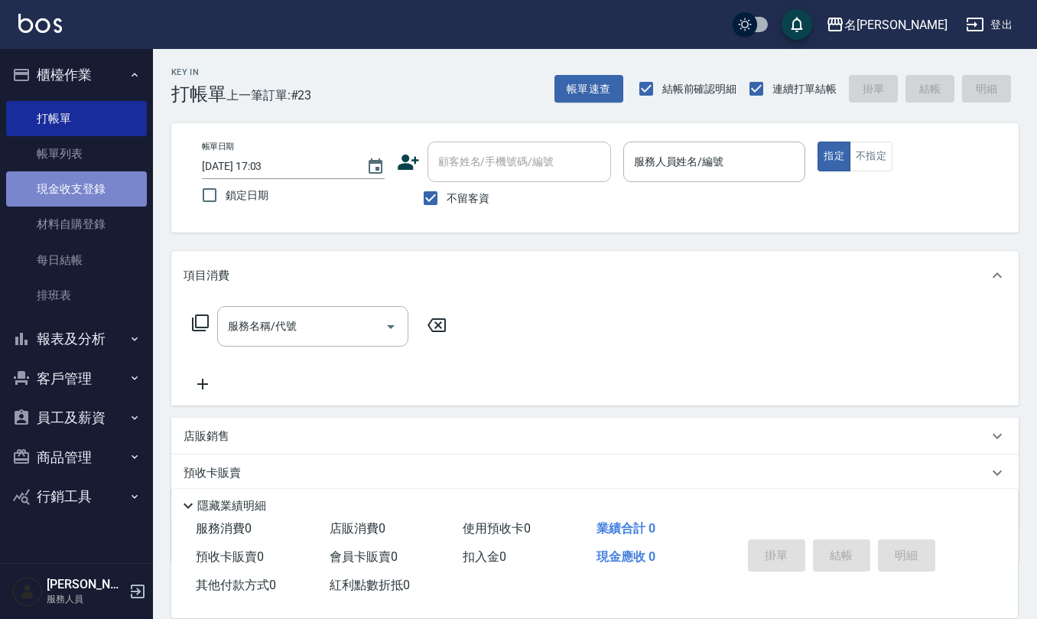
click at [125, 190] on link "現金收支登錄" at bounding box center [76, 188] width 141 height 35
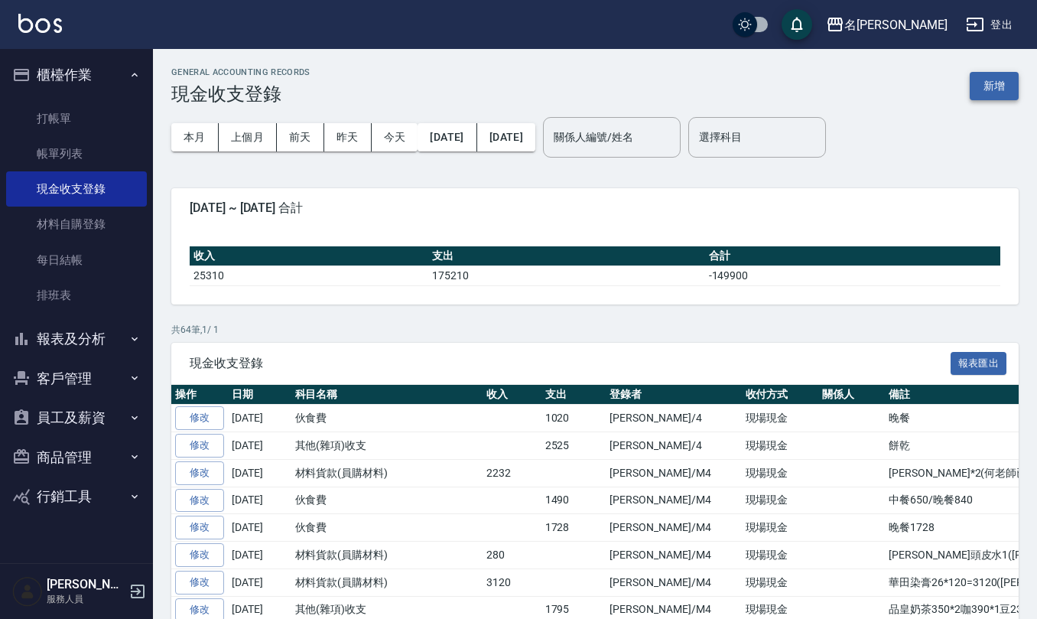
click at [983, 86] on button "新增" at bounding box center [994, 86] width 49 height 28
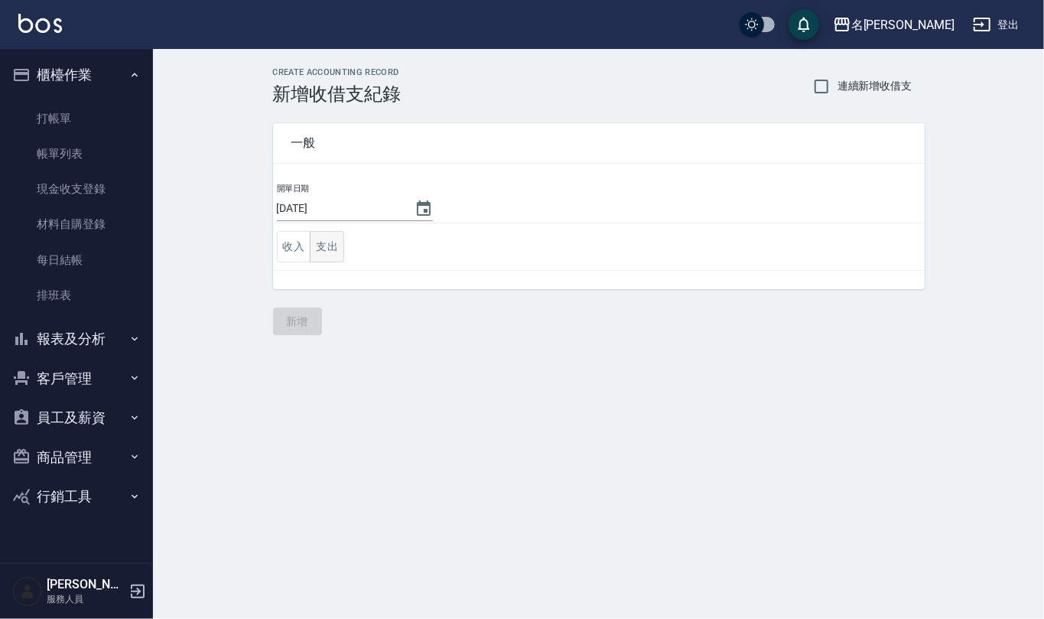
click at [336, 246] on button "支出" at bounding box center [327, 246] width 34 height 31
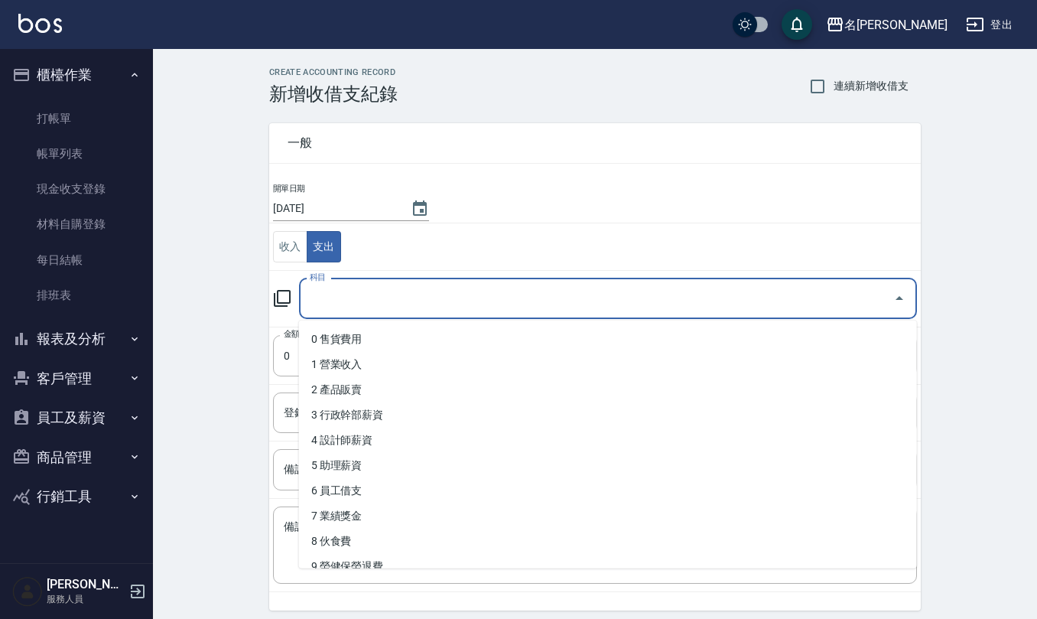
click at [356, 297] on input "科目" at bounding box center [596, 298] width 581 height 27
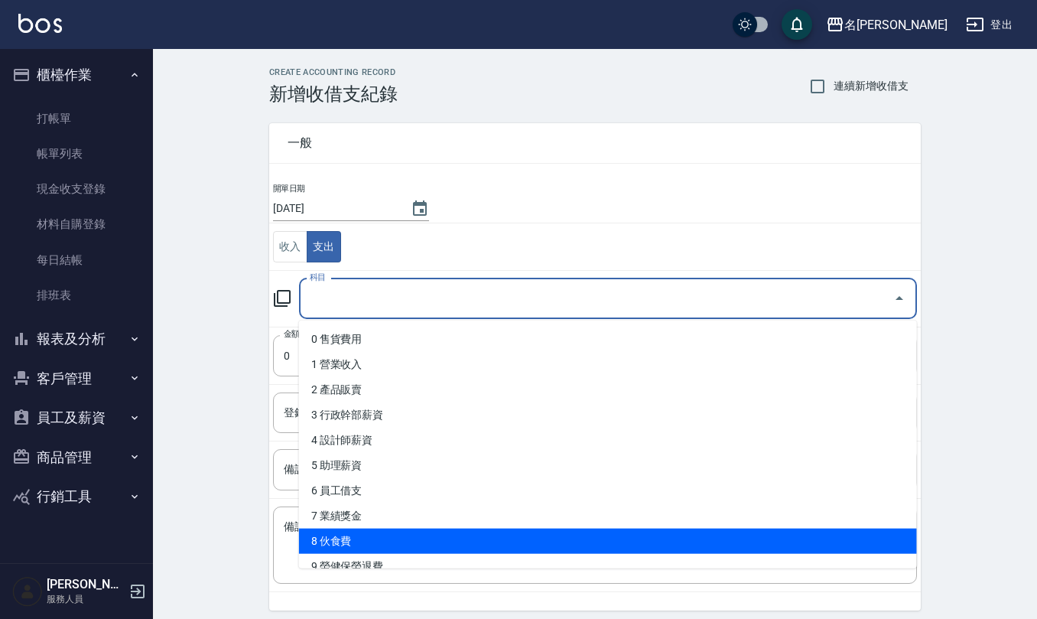
click at [370, 536] on li "8 伙食費" at bounding box center [608, 540] width 618 height 25
type input "8 伙食費"
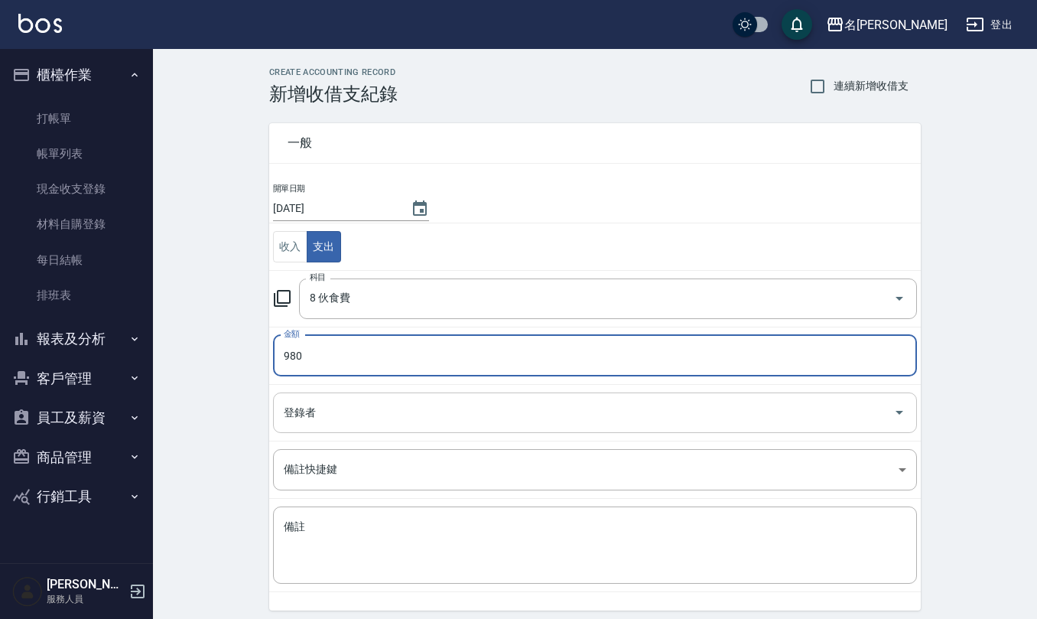
type input "980"
click at [378, 414] on input "登錄者" at bounding box center [583, 412] width 607 height 27
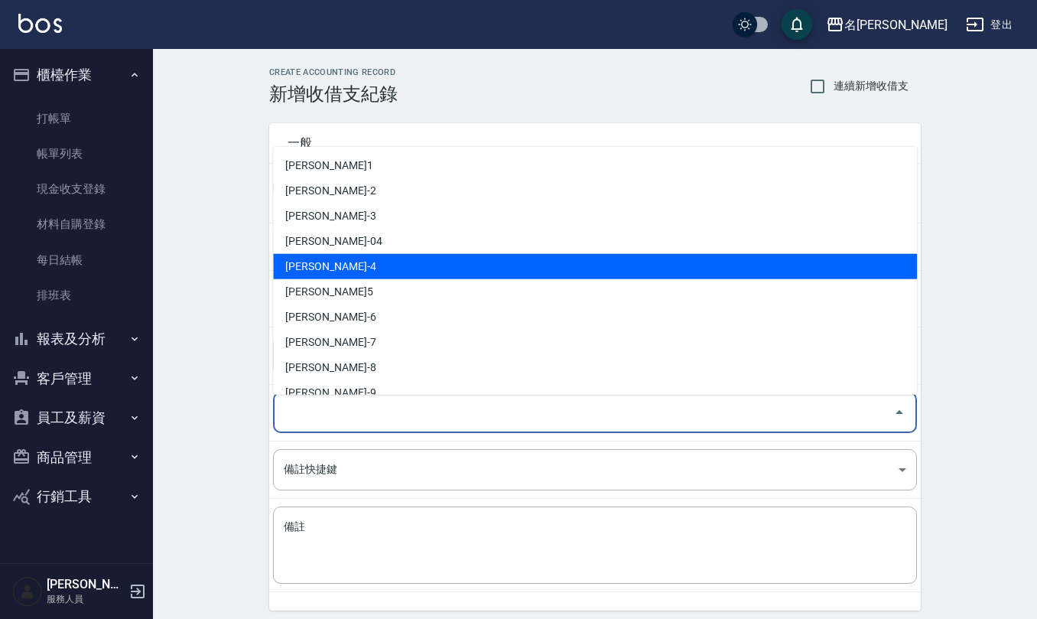
click at [385, 261] on li "[PERSON_NAME]-4" at bounding box center [595, 266] width 644 height 25
type input "[PERSON_NAME]-4"
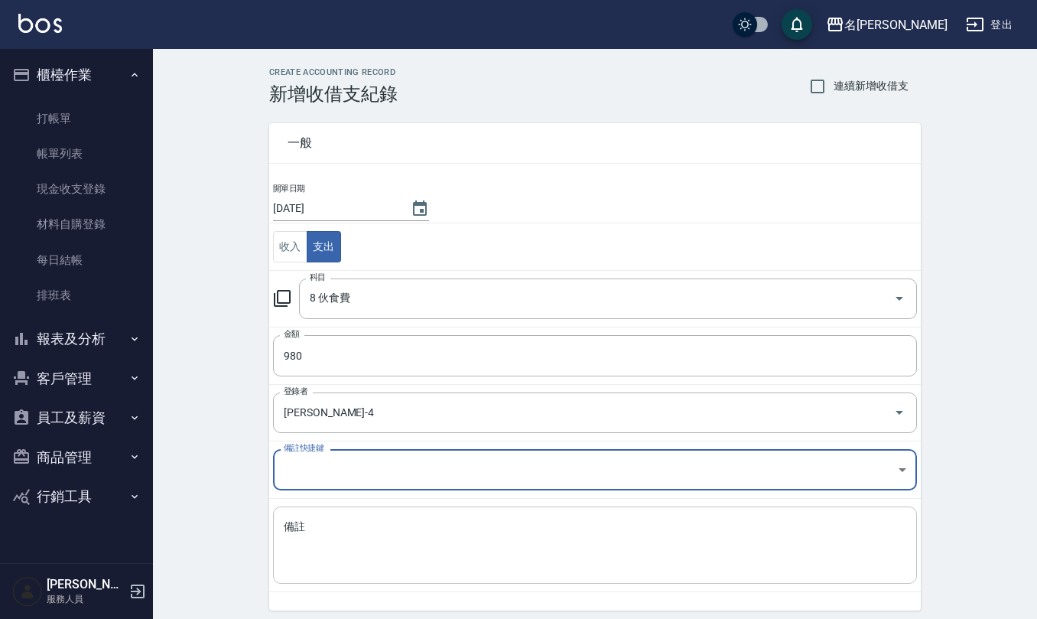
click at [410, 538] on textarea "備註" at bounding box center [595, 545] width 622 height 52
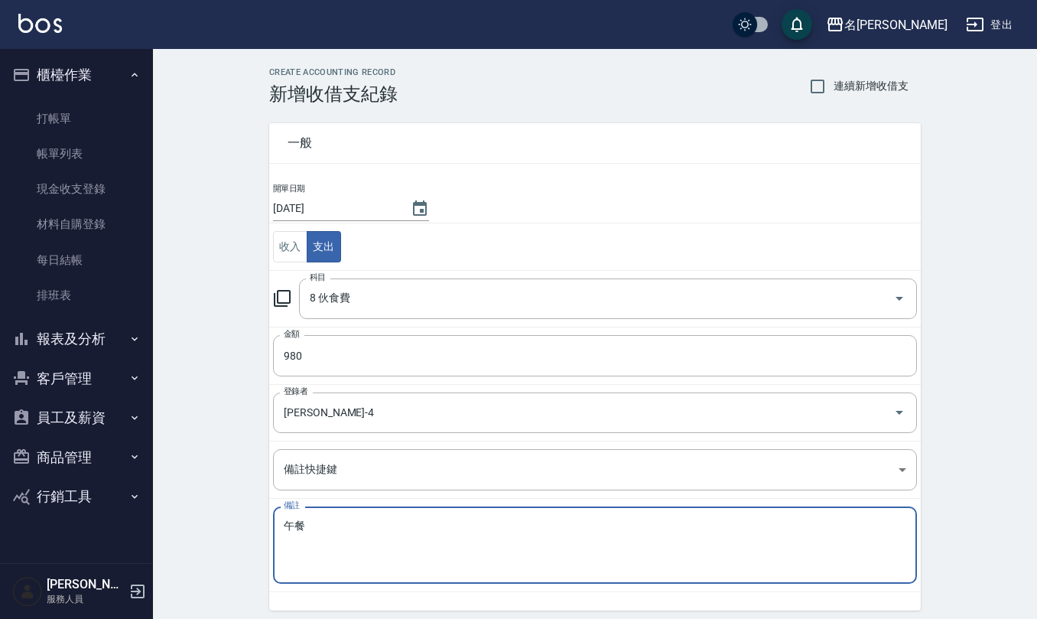
type textarea "五"
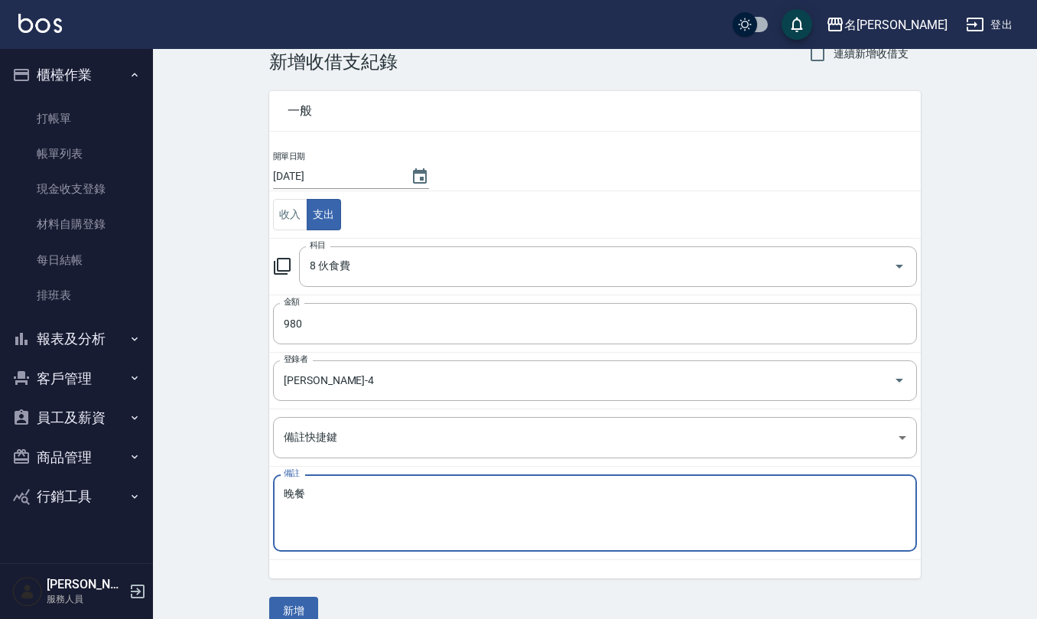
scroll to position [58, 0]
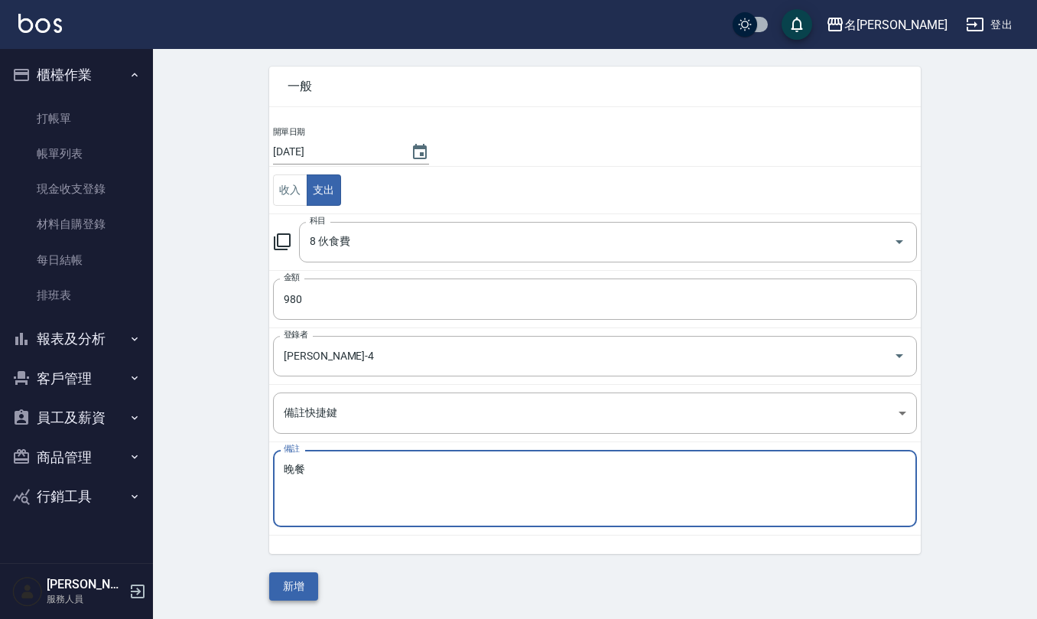
type textarea "晚餐"
click at [297, 579] on button "新增" at bounding box center [293, 586] width 49 height 28
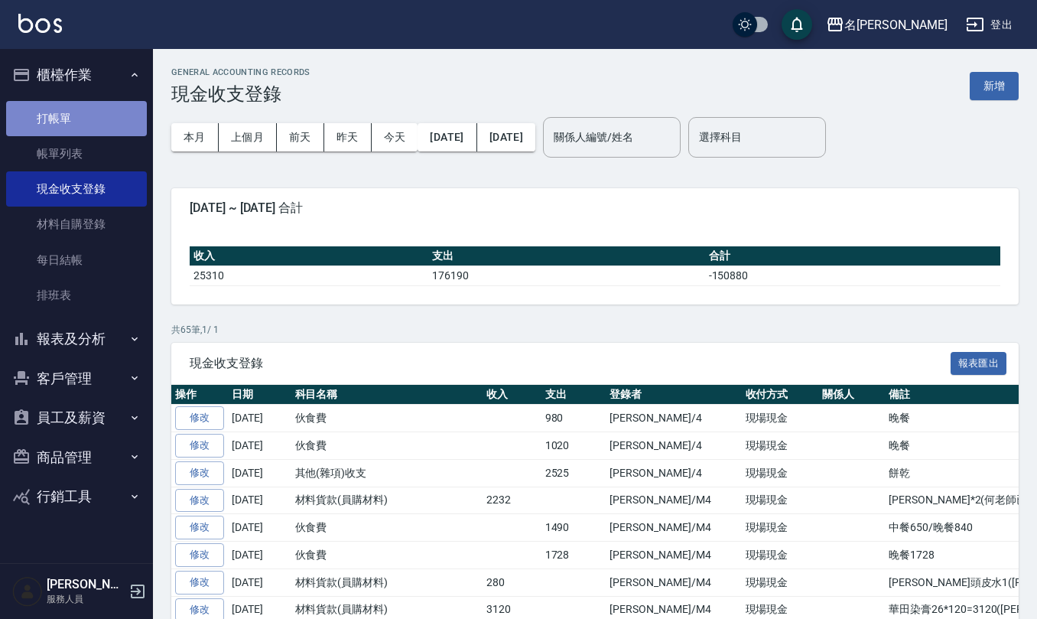
click at [71, 115] on link "打帳單" at bounding box center [76, 118] width 141 height 35
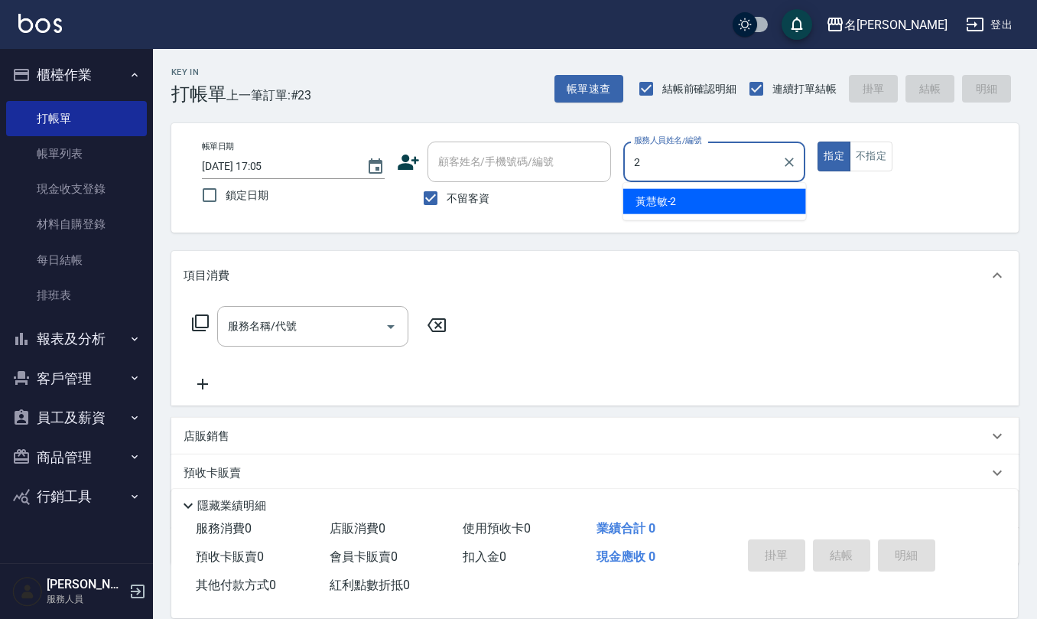
type input "[PERSON_NAME]-2"
type button "true"
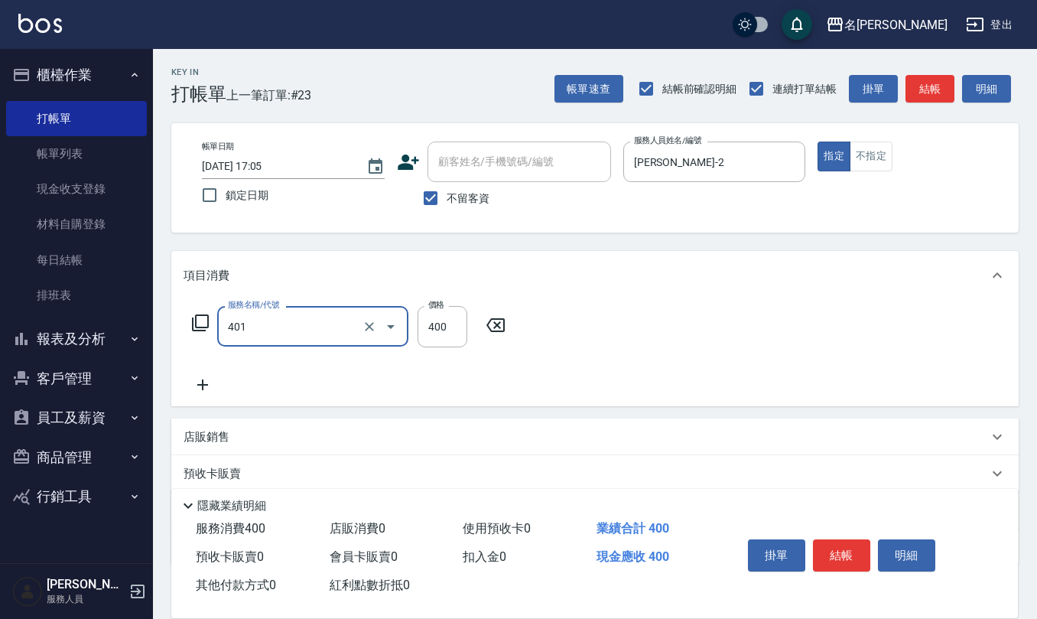
type input "剪髮(401)"
type input "200"
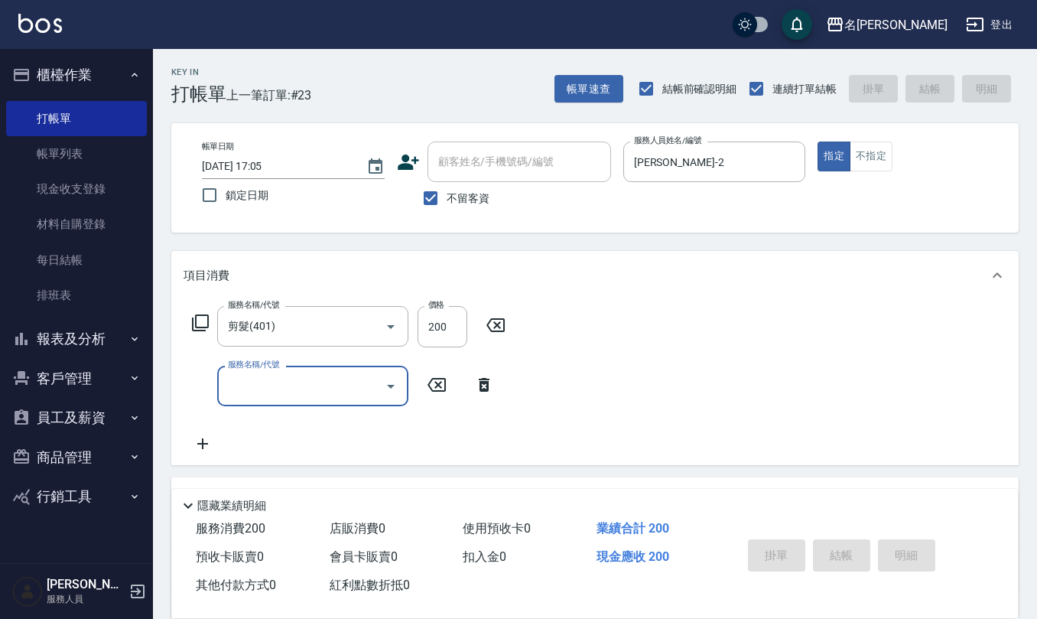
type input "[DATE] 17:15"
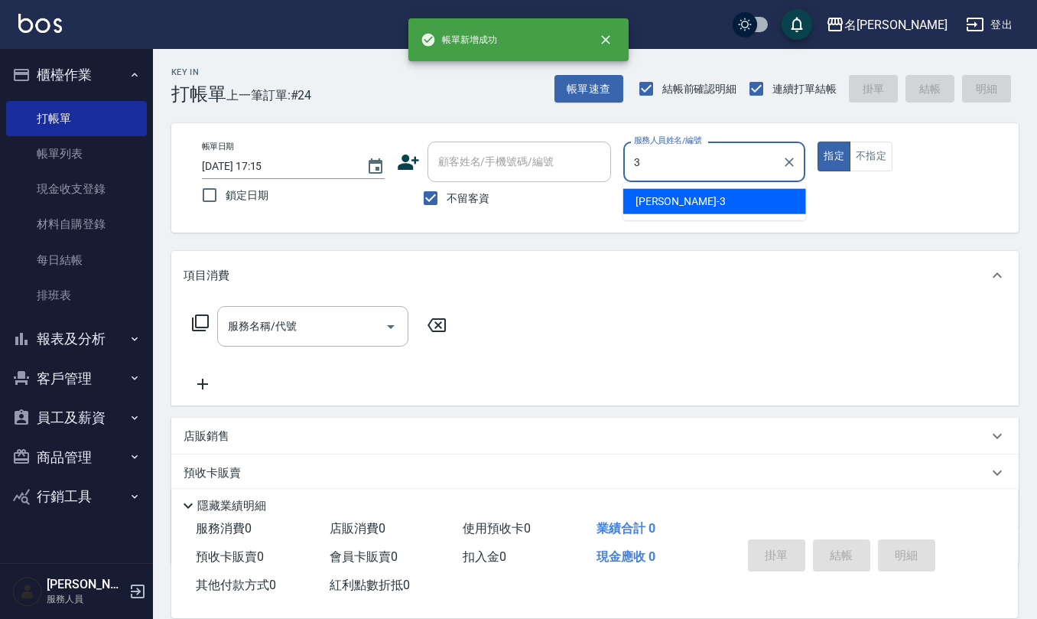
type input "[PERSON_NAME]-3"
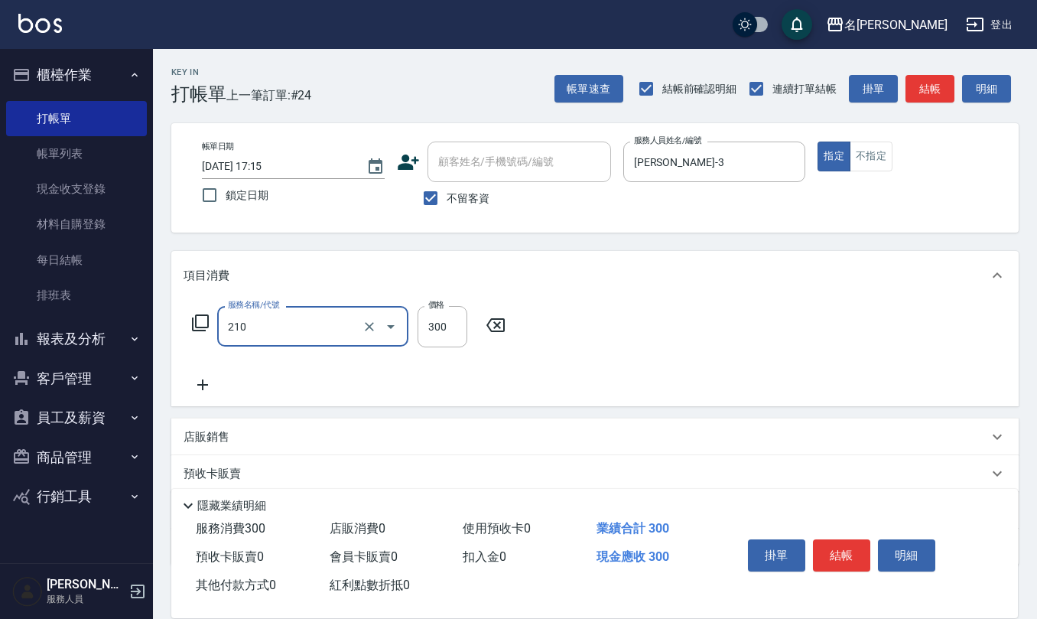
type input "歐娜洗髮精(210)"
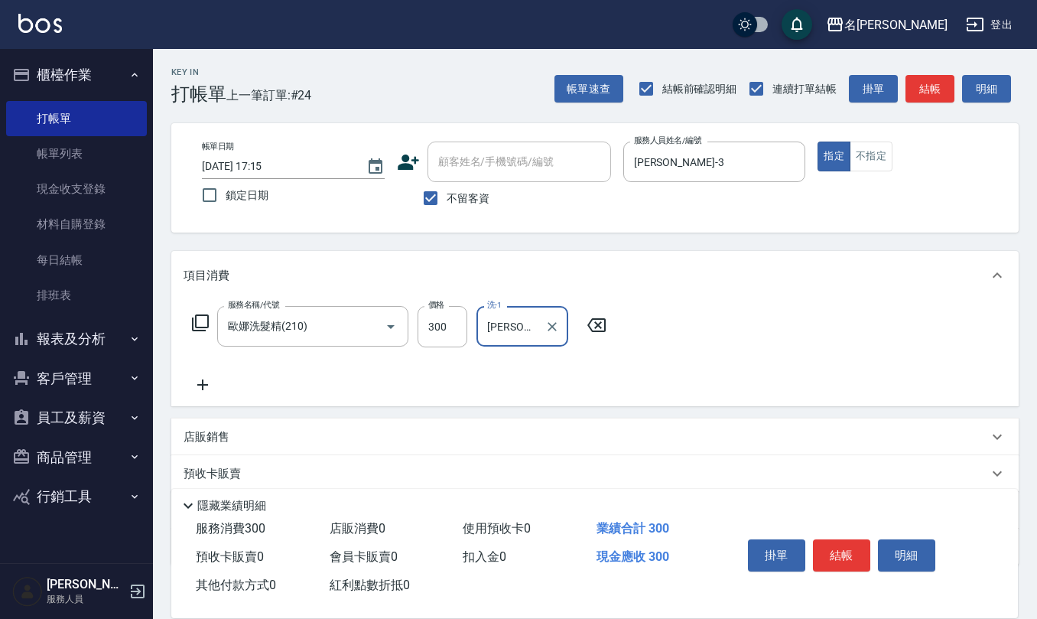
type input "[PERSON_NAME]-26"
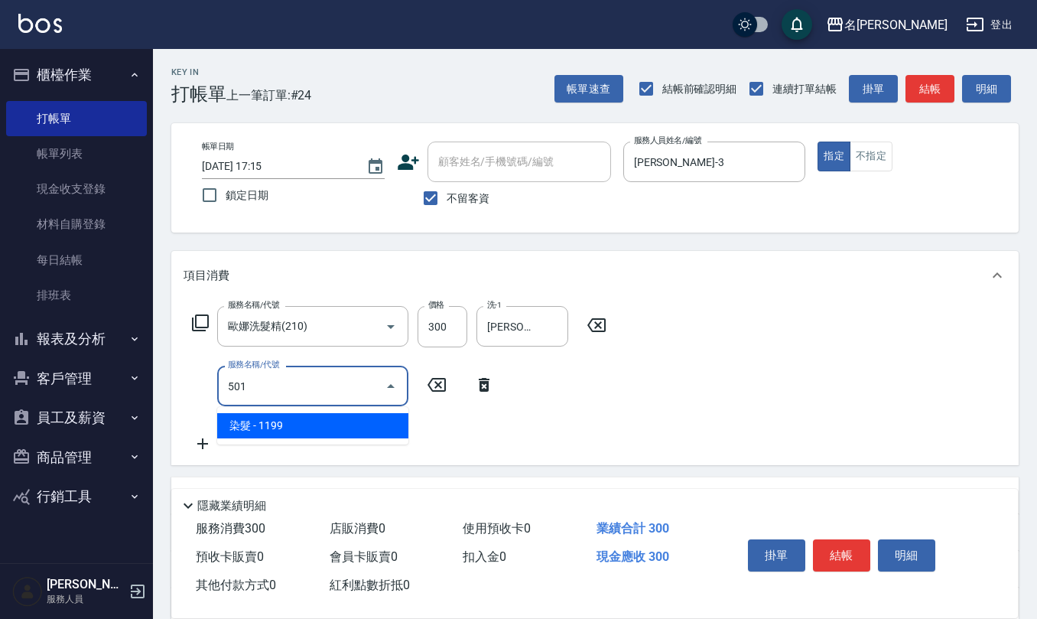
type input "染髮(501)"
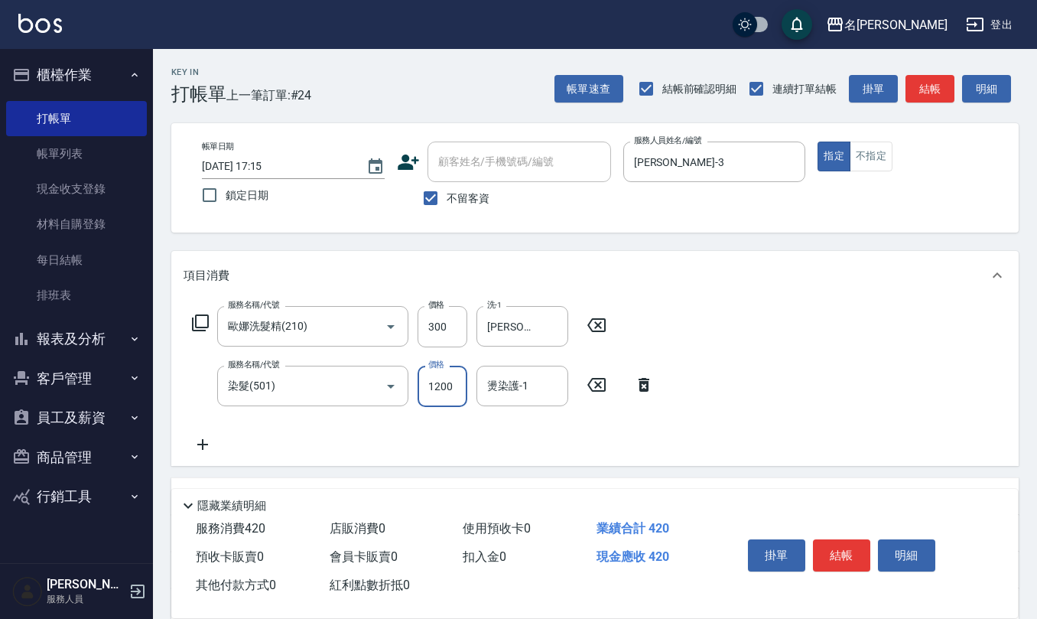
type input "1200"
type input "[PERSON_NAME]-26"
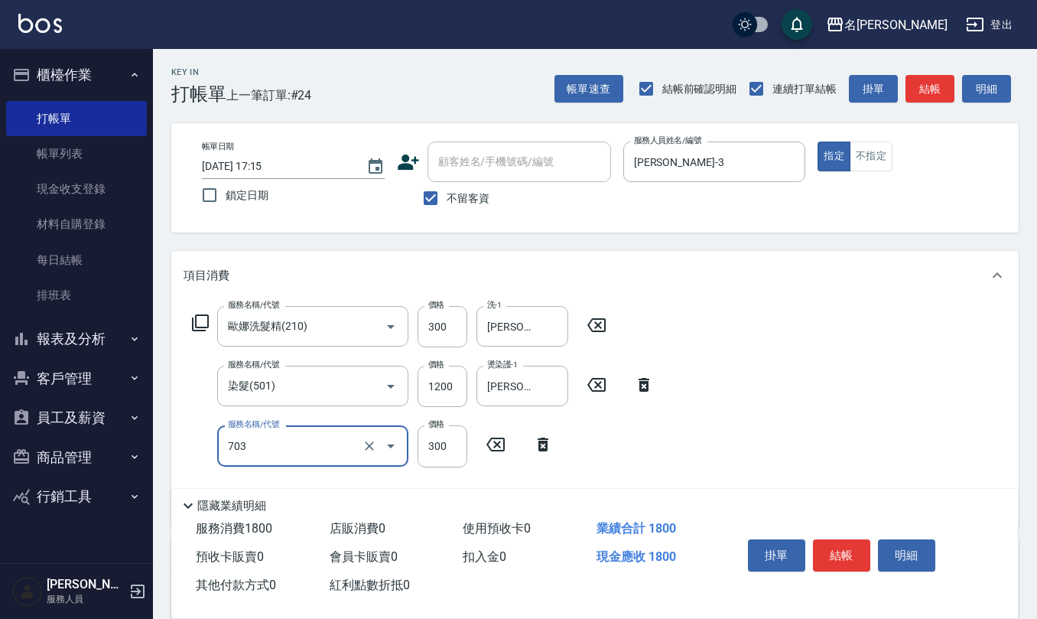
type input "(1236)設計師(703)"
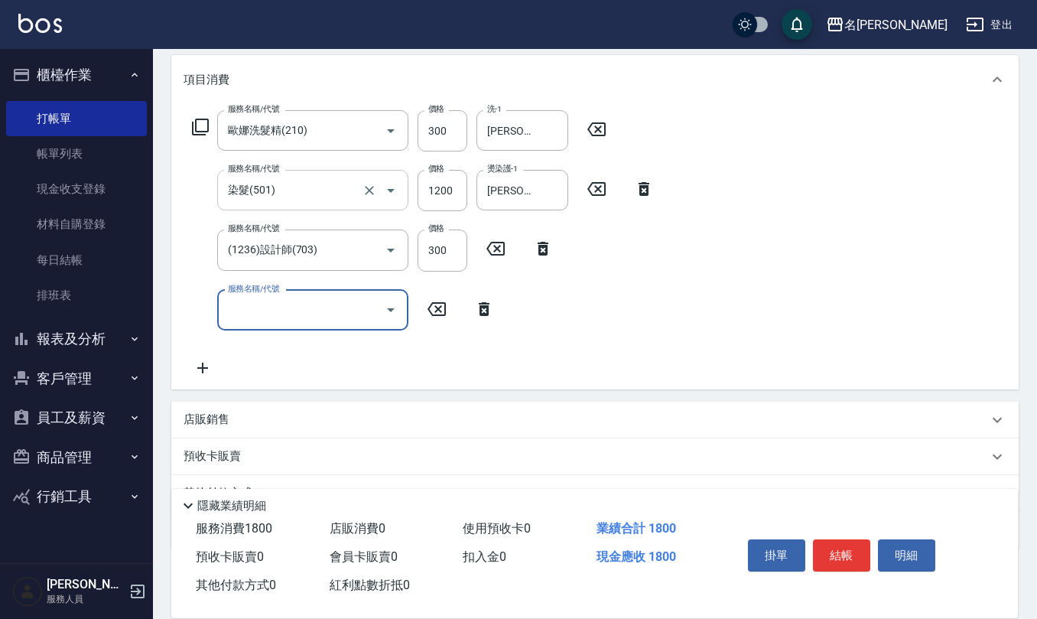
scroll to position [203, 0]
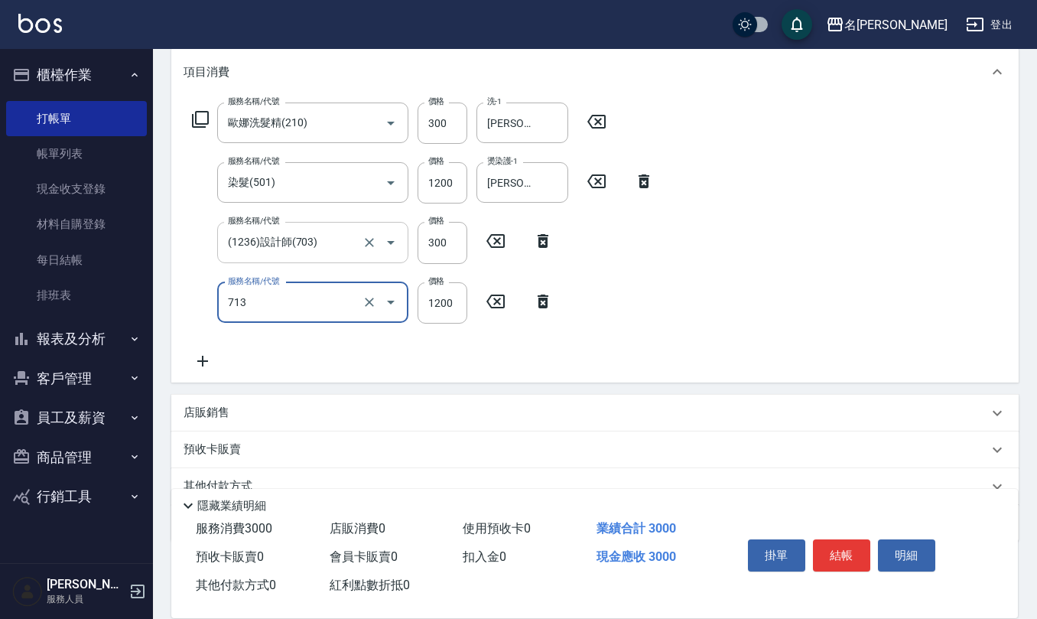
type input "水樣結構式1200(713)"
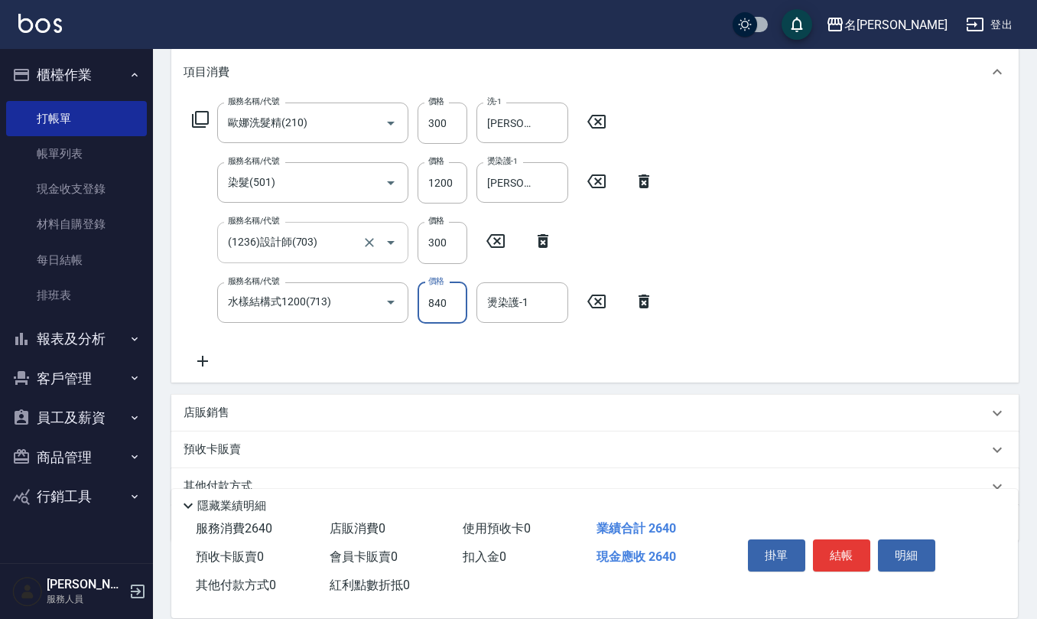
type input "840"
type input "[PERSON_NAME]-26"
click at [294, 411] on div "店販銷售" at bounding box center [586, 412] width 804 height 16
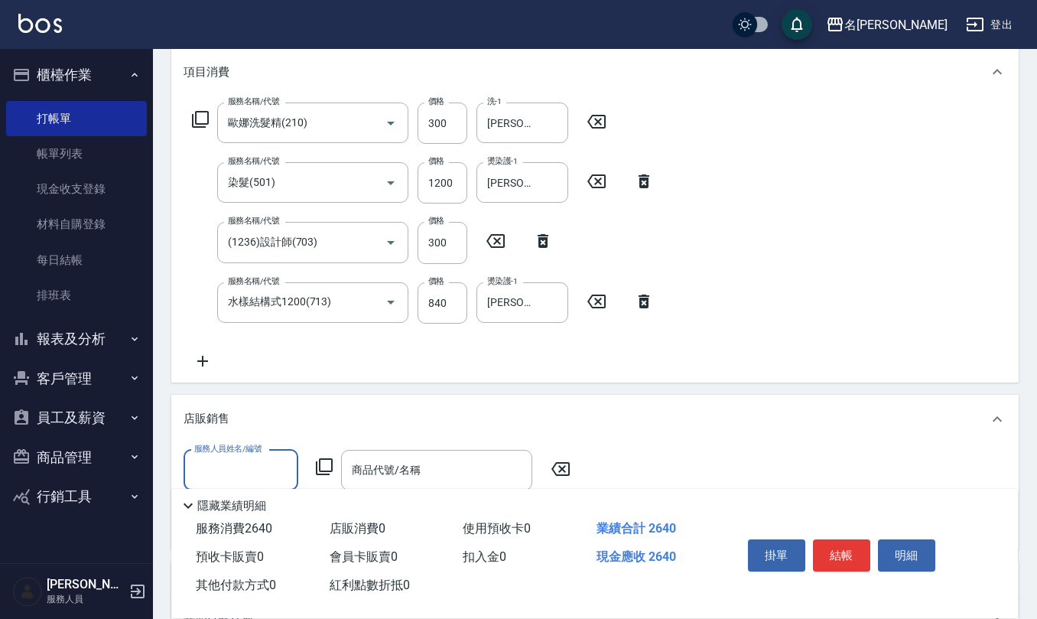
scroll to position [0, 0]
type input "[PERSON_NAME]-3"
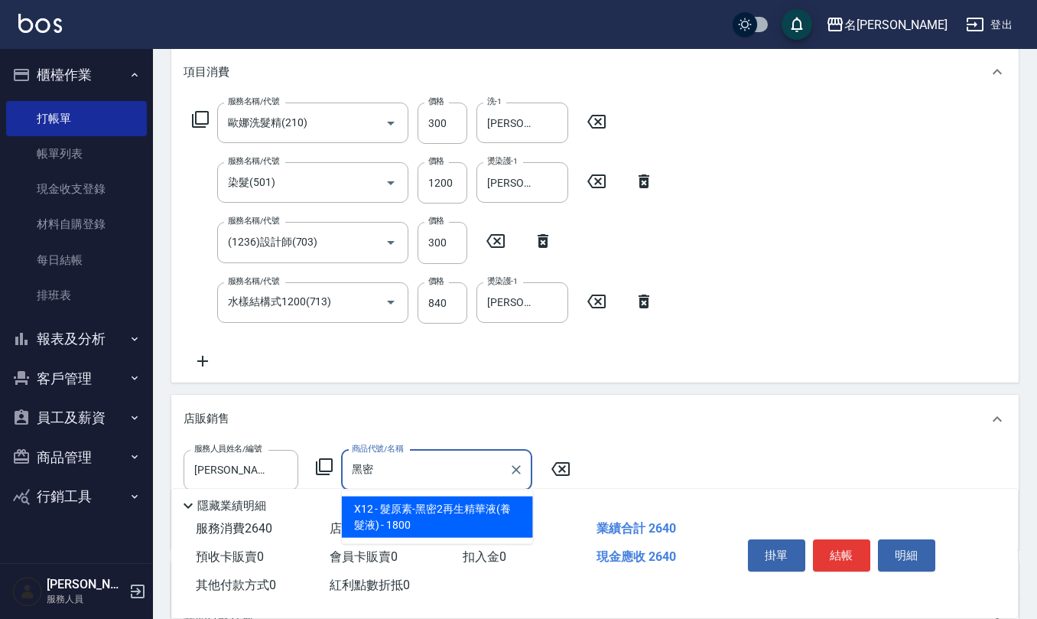
type input "髮原素-黑密2再生精華液(養髮液)"
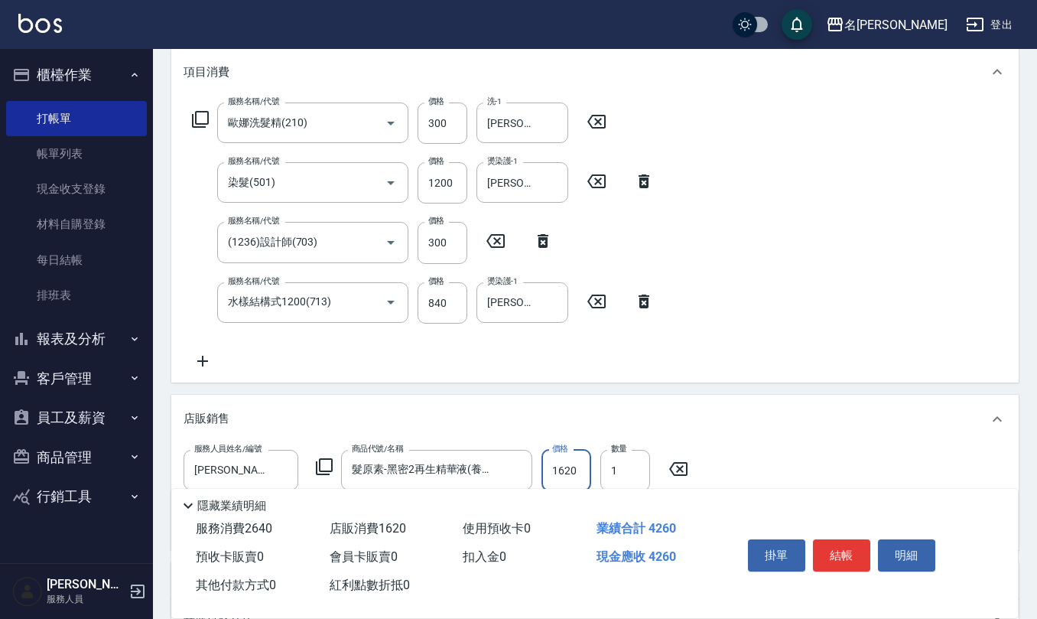
type input "1620"
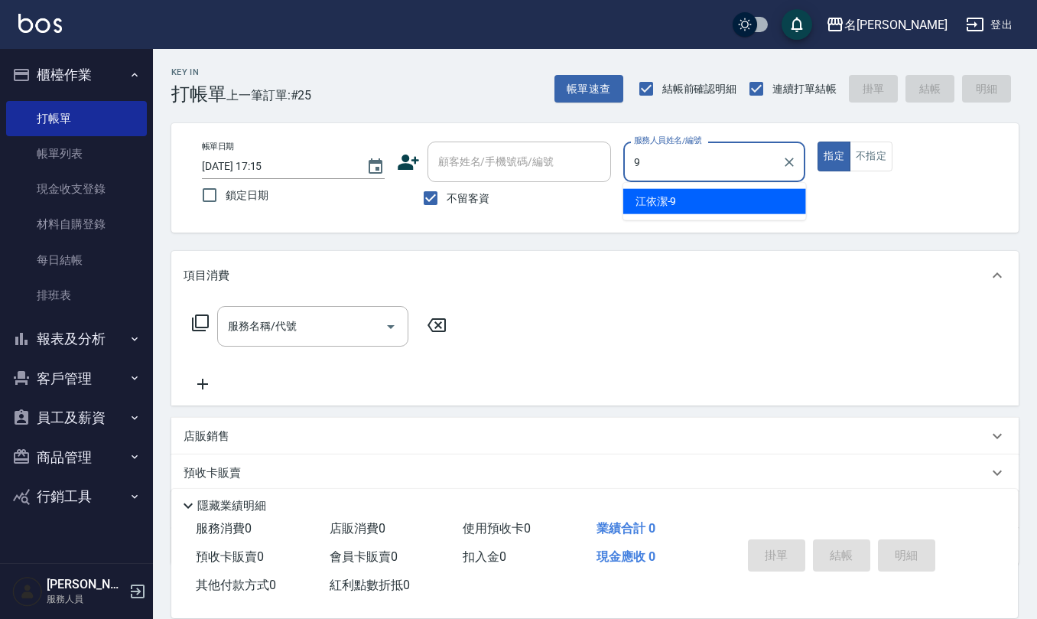
type input "[PERSON_NAME]-9"
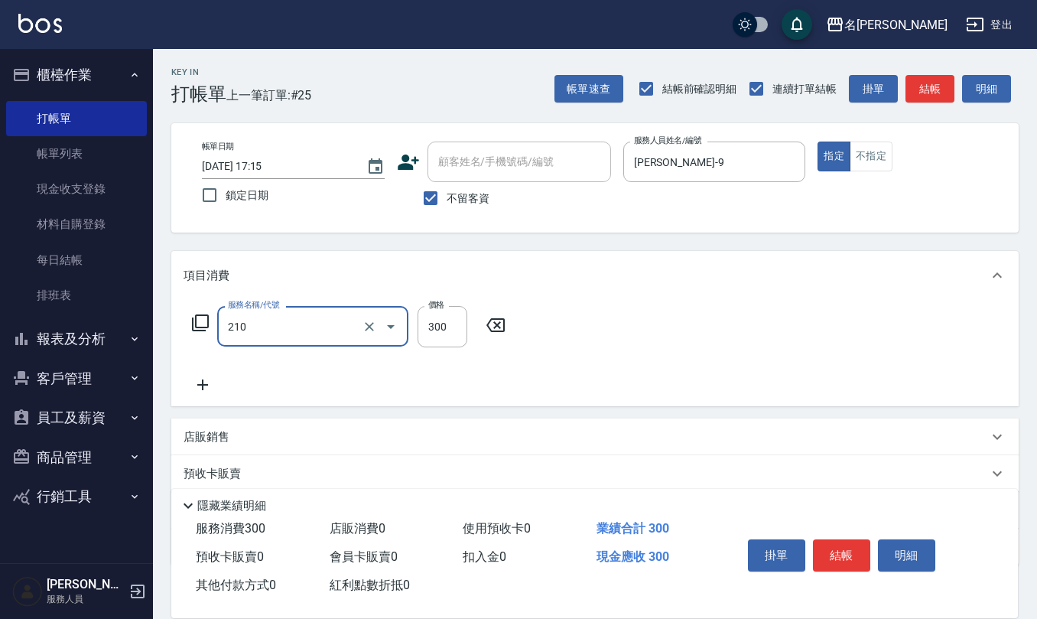
type input "歐娜洗髮精(210)"
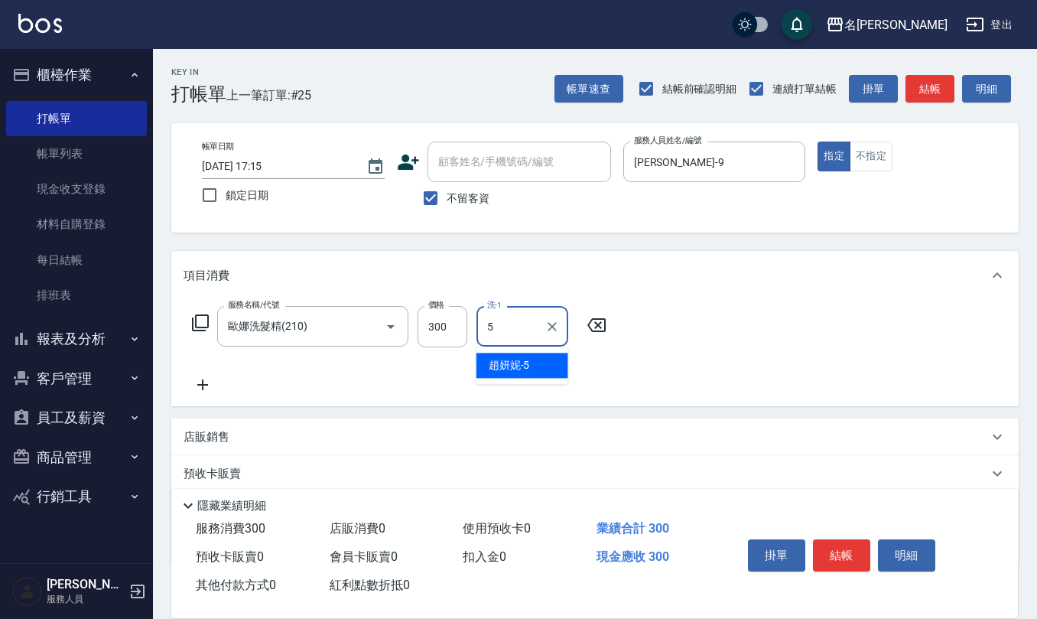
type input "[PERSON_NAME]5"
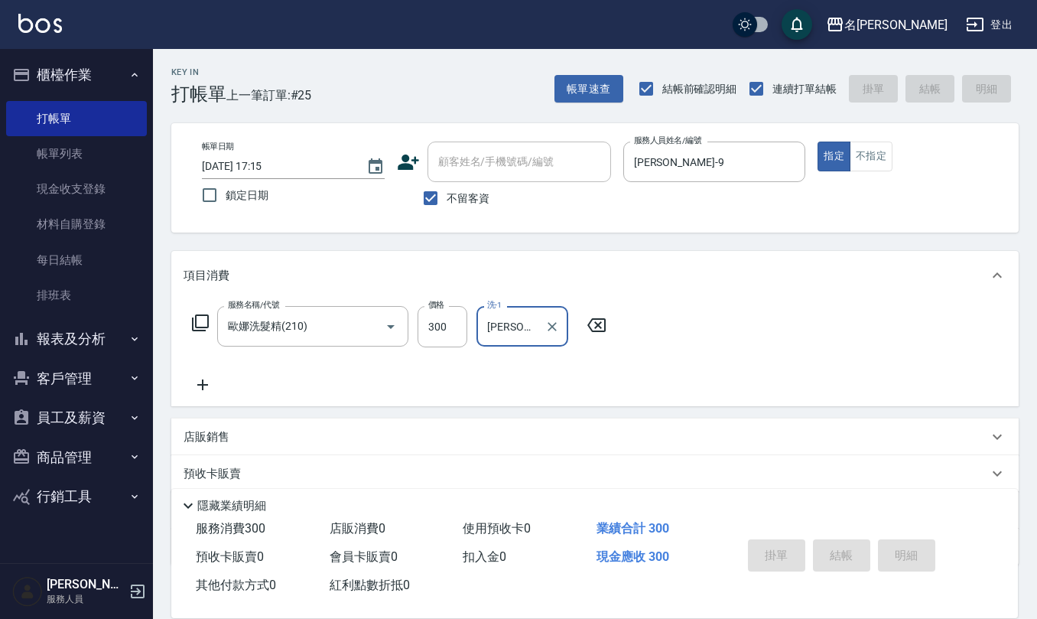
type input "[DATE] 17:17"
